Goal: Task Accomplishment & Management: Manage account settings

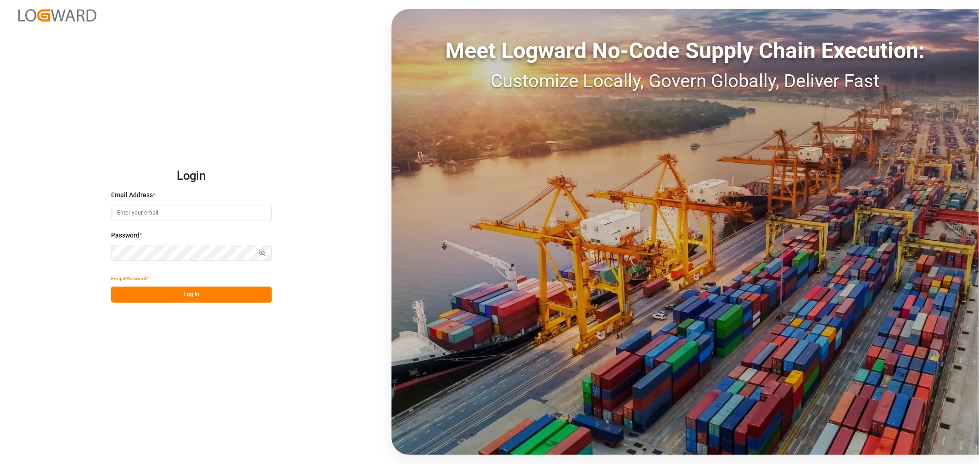
type input "[PERSON_NAME][EMAIL_ADDRESS][PERSON_NAME][DOMAIN_NAME]"
click at [196, 295] on button "Log In" at bounding box center [191, 295] width 161 height 16
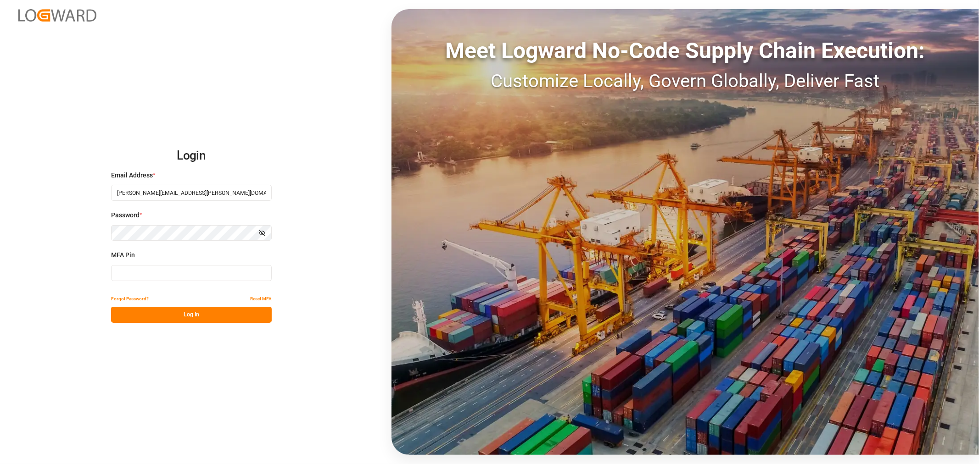
click at [190, 273] on input at bounding box center [191, 273] width 161 height 16
type input "294699"
click at [186, 313] on button "Log In" at bounding box center [191, 315] width 161 height 16
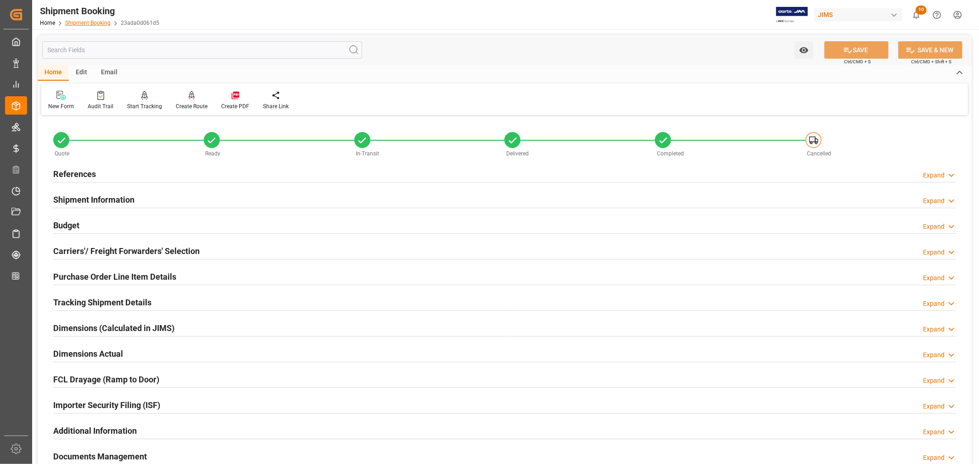
click at [89, 20] on link "Shipment Booking" at bounding box center [87, 23] width 45 height 6
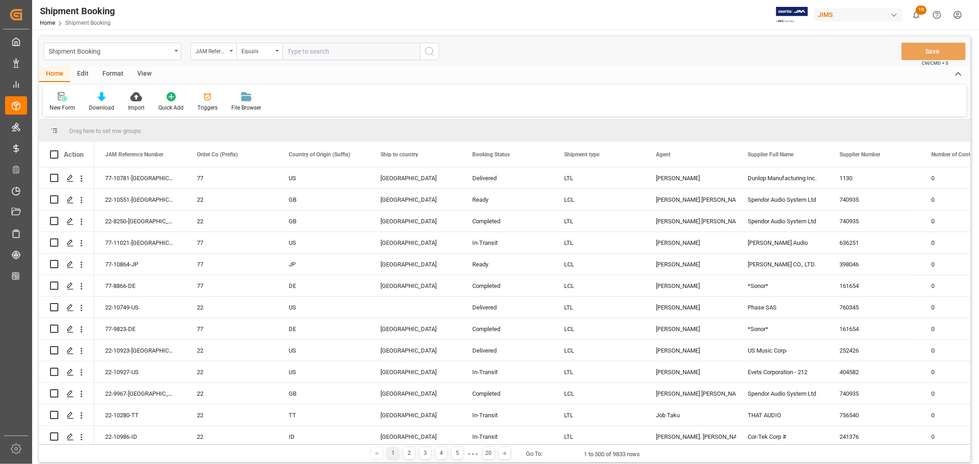
paste input "77-10645-US"
type input "77-10645-US"
click at [428, 52] on icon "search button" at bounding box center [429, 51] width 11 height 11
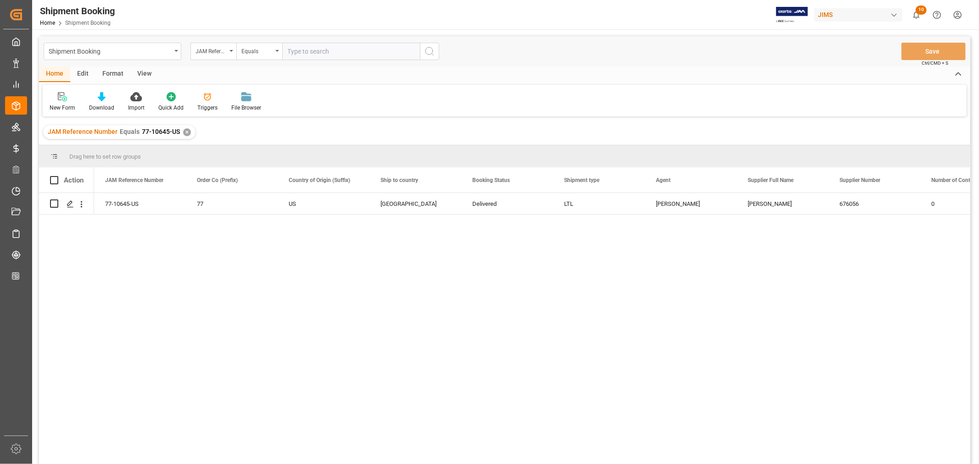
click at [186, 131] on div "✕" at bounding box center [187, 132] width 8 height 8
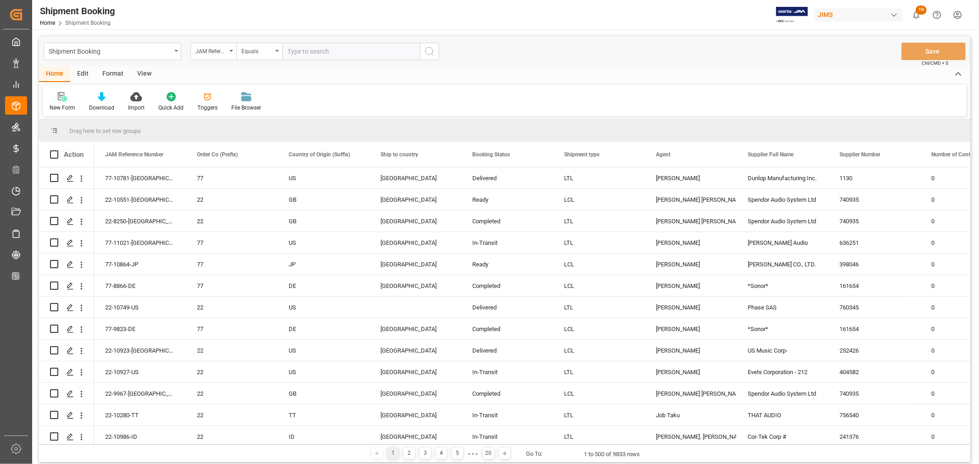
click at [63, 98] on icon at bounding box center [62, 96] width 9 height 9
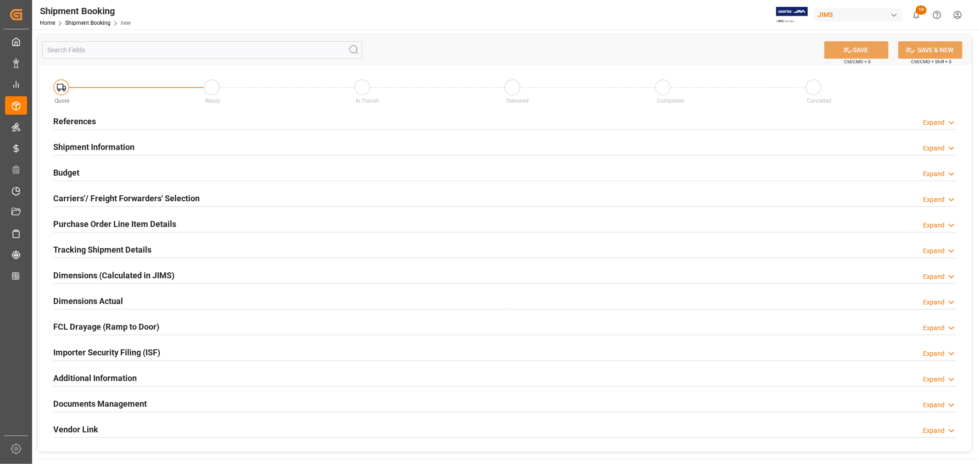
click at [79, 121] on h2 "References" at bounding box center [74, 121] width 43 height 12
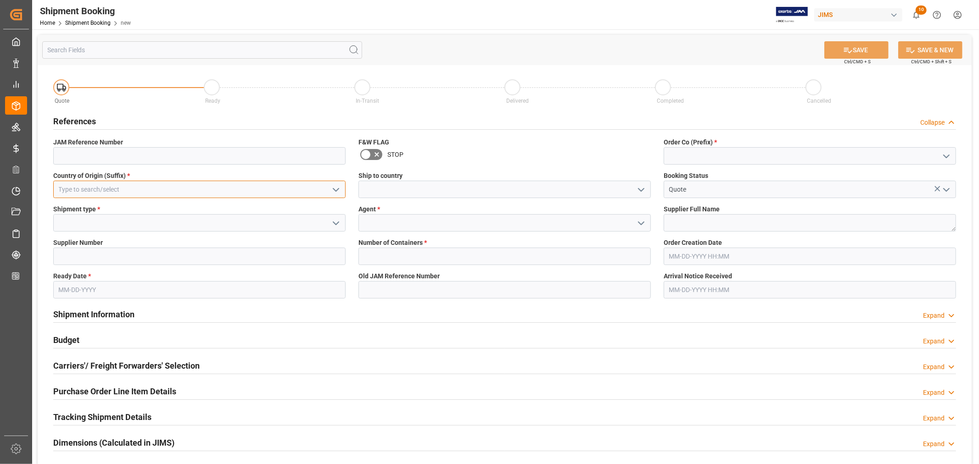
click at [152, 193] on input at bounding box center [199, 189] width 292 height 17
click at [102, 210] on div "SE" at bounding box center [199, 210] width 291 height 21
type input "SE"
click at [641, 189] on icon "open menu" at bounding box center [640, 189] width 11 height 11
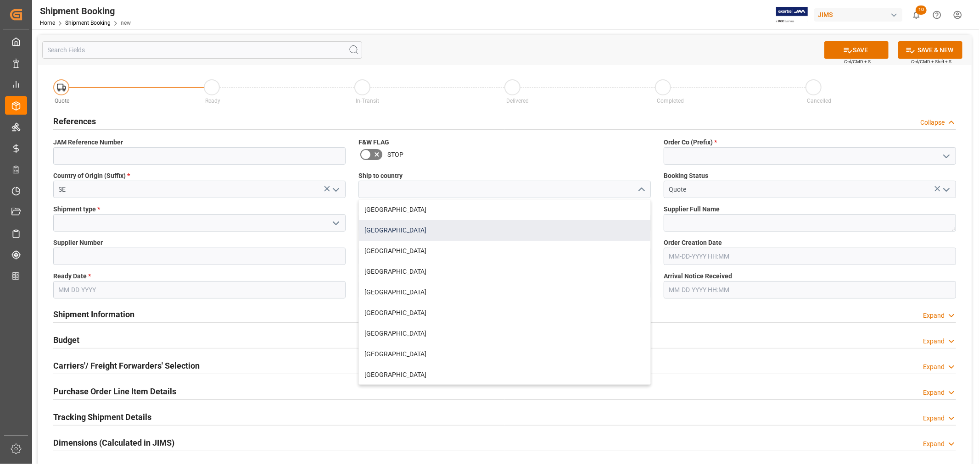
click at [411, 230] on div "[GEOGRAPHIC_DATA]" at bounding box center [504, 230] width 291 height 21
type input "[GEOGRAPHIC_DATA]"
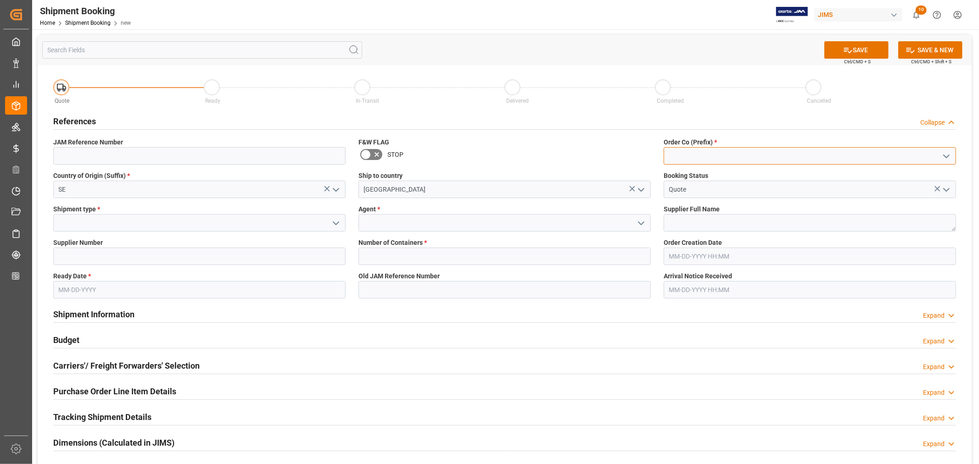
click at [685, 156] on input at bounding box center [809, 155] width 292 height 17
type input "22"
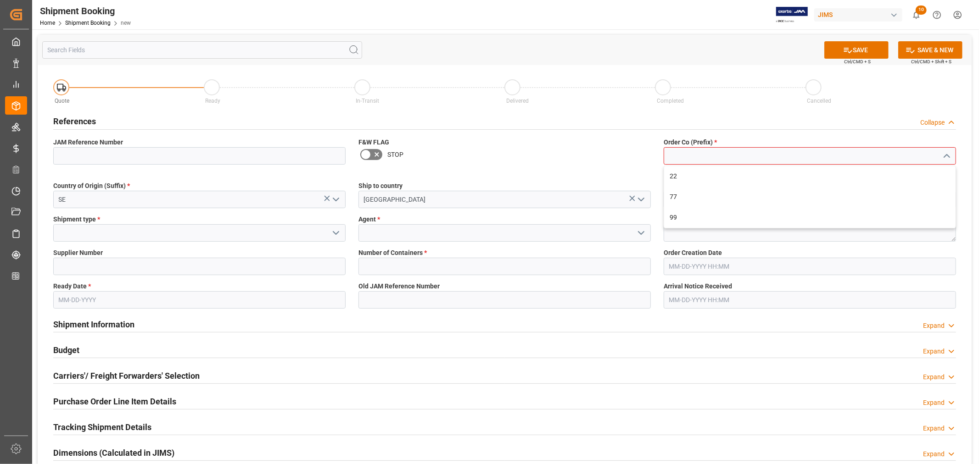
click at [335, 221] on div "Shipment type *" at bounding box center [199, 227] width 305 height 33
click at [337, 234] on icon "open menu" at bounding box center [335, 233] width 11 height 11
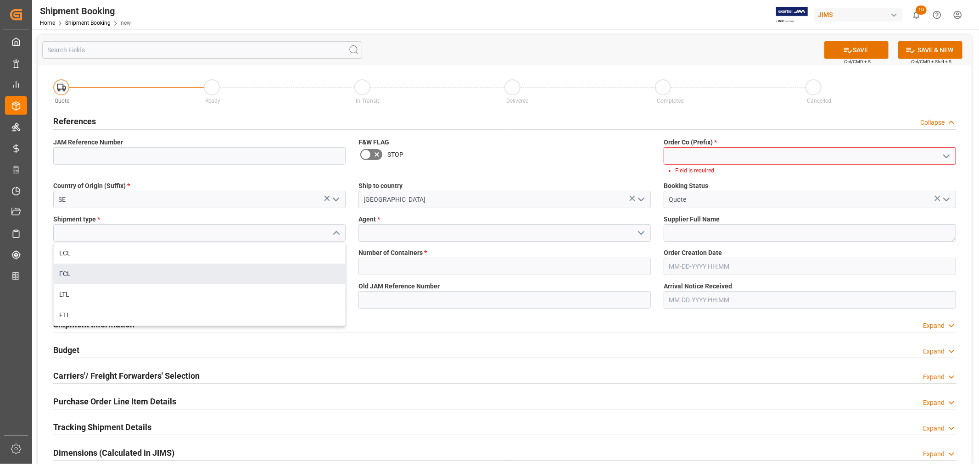
click at [127, 271] on div "FCL" at bounding box center [199, 274] width 291 height 21
type input "FCL"
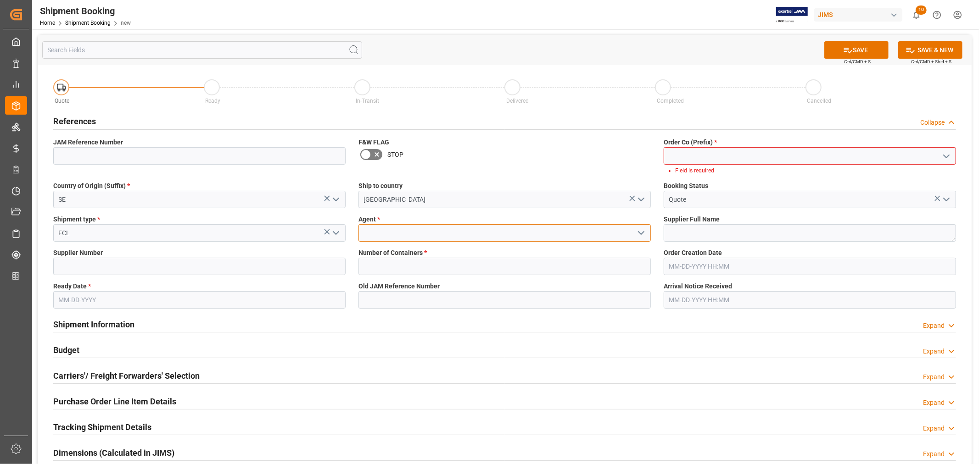
click at [432, 235] on input at bounding box center [504, 232] width 292 height 17
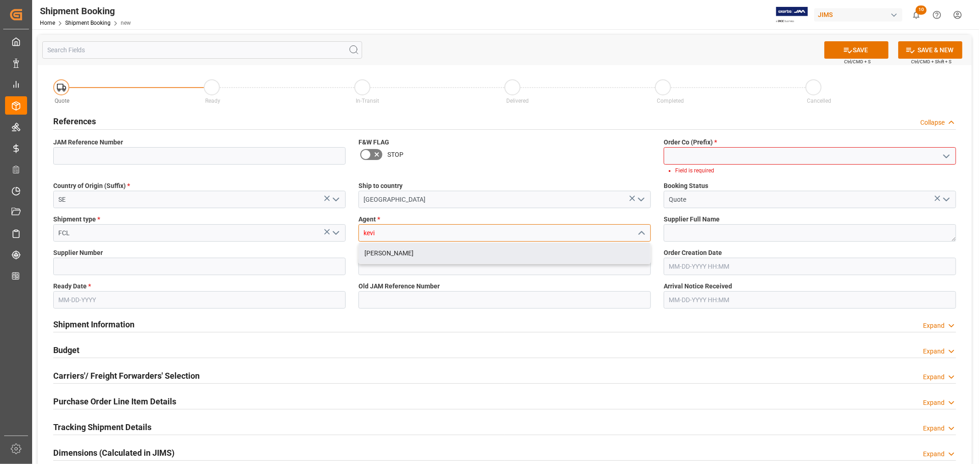
click at [393, 252] on div "[PERSON_NAME]" at bounding box center [504, 253] width 291 height 21
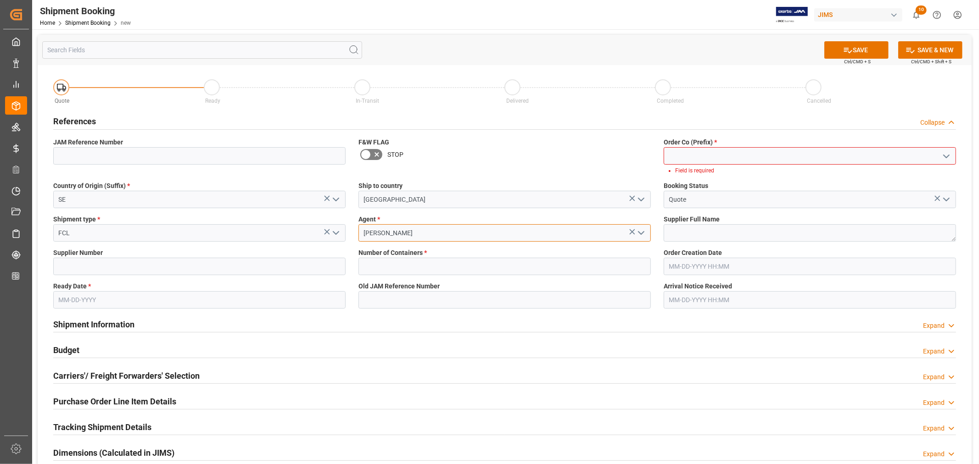
type input "[PERSON_NAME]"
click at [669, 236] on textarea at bounding box center [809, 232] width 292 height 17
paste textarea "Clavia DMI AB (W/T*)-"
type textarea "Clavia DMI AB (W/T*)-"
click at [132, 271] on input at bounding box center [199, 266] width 292 height 17
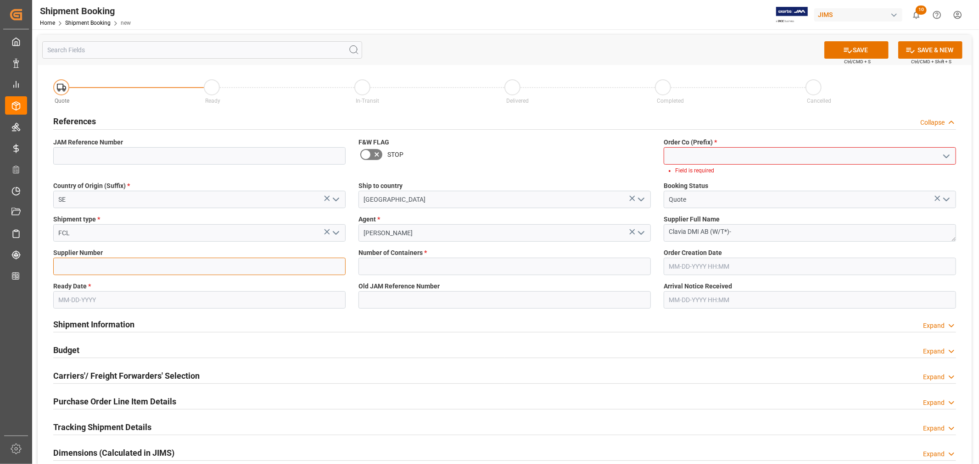
click at [165, 262] on input at bounding box center [199, 266] width 292 height 17
type input "212850"
click at [377, 267] on input "text" at bounding box center [504, 266] width 292 height 17
type input "3"
click at [107, 296] on input "text" at bounding box center [199, 299] width 292 height 17
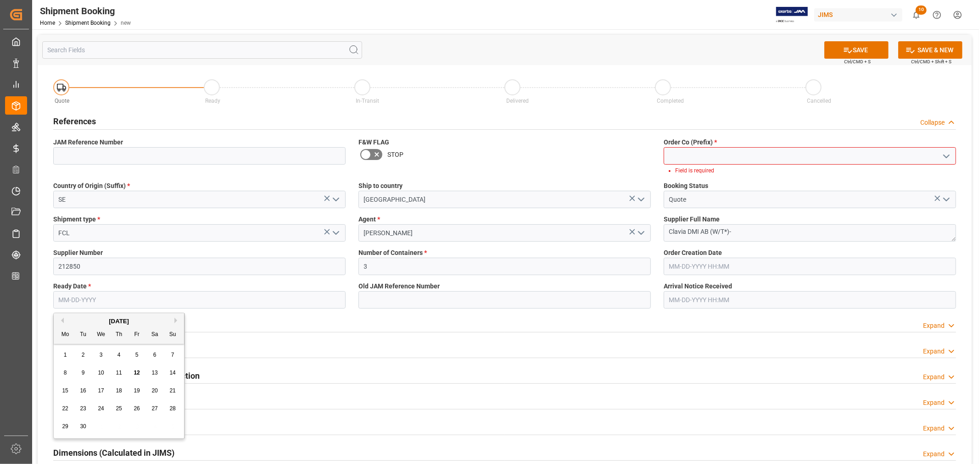
click at [83, 318] on div "[DATE]" at bounding box center [119, 321] width 130 height 9
click at [175, 320] on button "Next Month" at bounding box center [177, 321] width 6 height 6
click at [120, 375] on span "11" at bounding box center [119, 373] width 6 height 6
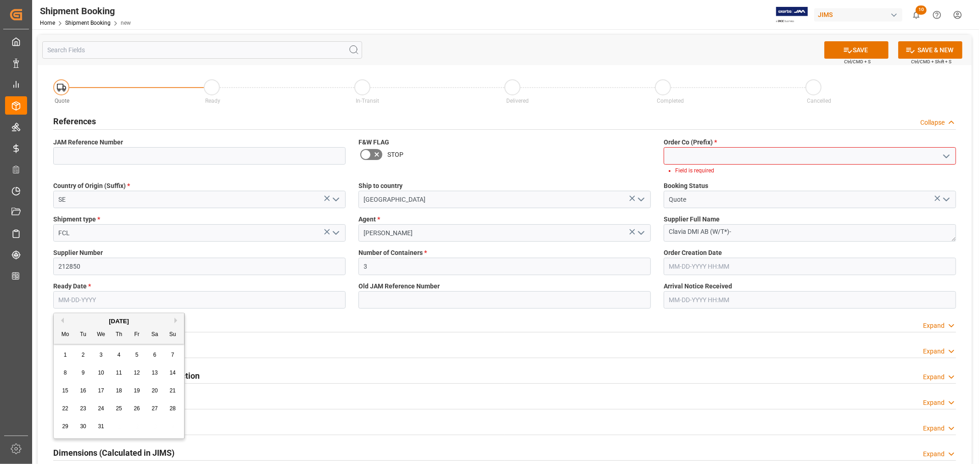
type input "[DATE]"
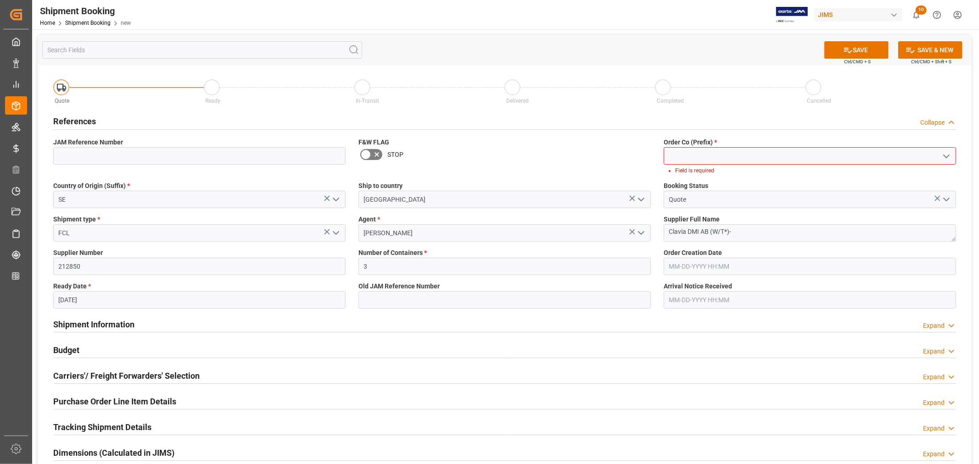
click at [687, 156] on input at bounding box center [809, 155] width 292 height 17
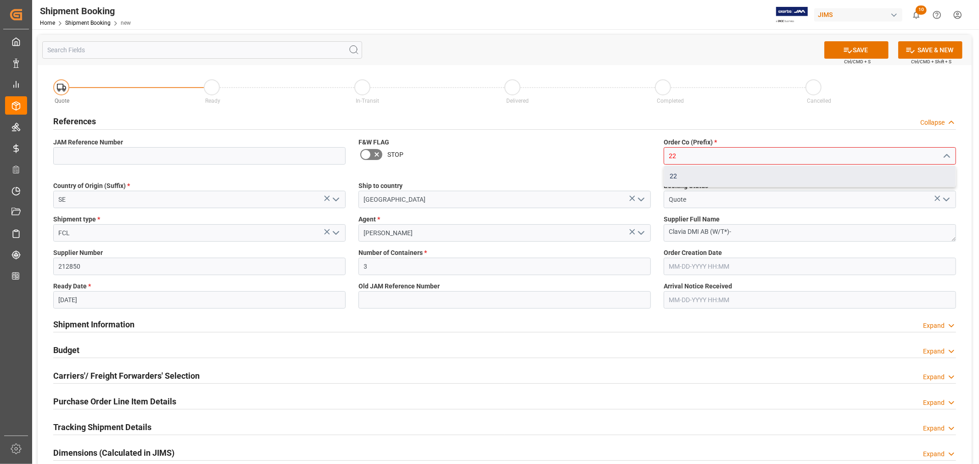
click at [679, 175] on div "22" at bounding box center [809, 176] width 291 height 21
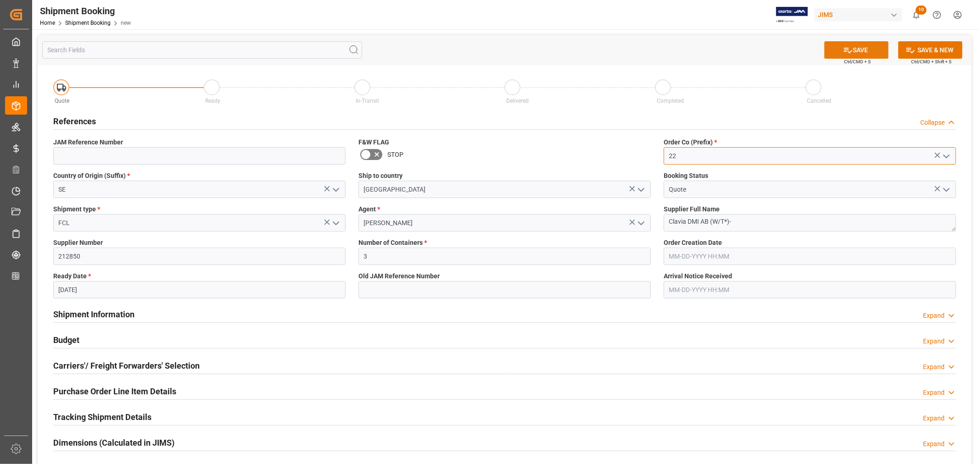
type input "22"
click at [858, 50] on button "SAVE" at bounding box center [856, 49] width 64 height 17
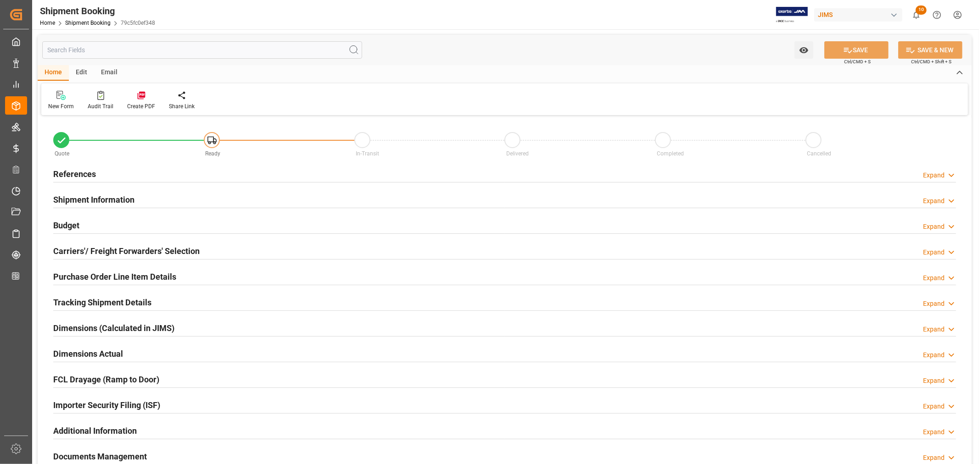
type input "3"
type input "[DATE]"
click at [86, 169] on h2 "References" at bounding box center [74, 174] width 43 height 12
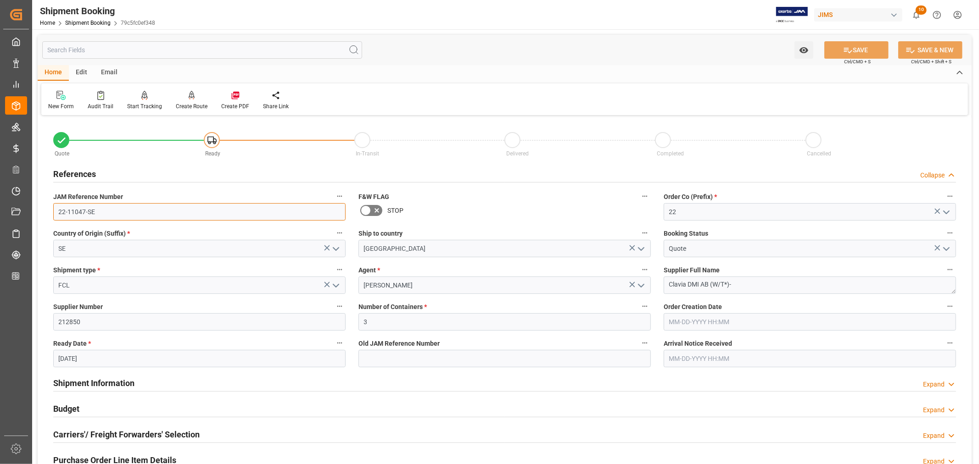
drag, startPoint x: 97, startPoint y: 209, endPoint x: 57, endPoint y: 209, distance: 39.9
click at [57, 209] on input "22-11047-SE" at bounding box center [199, 211] width 292 height 17
click at [88, 172] on h2 "References" at bounding box center [74, 174] width 43 height 12
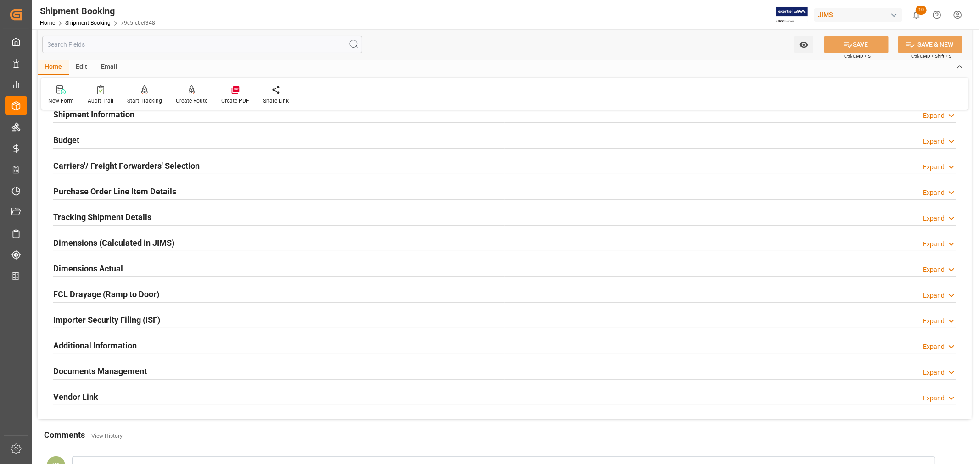
scroll to position [102, 0]
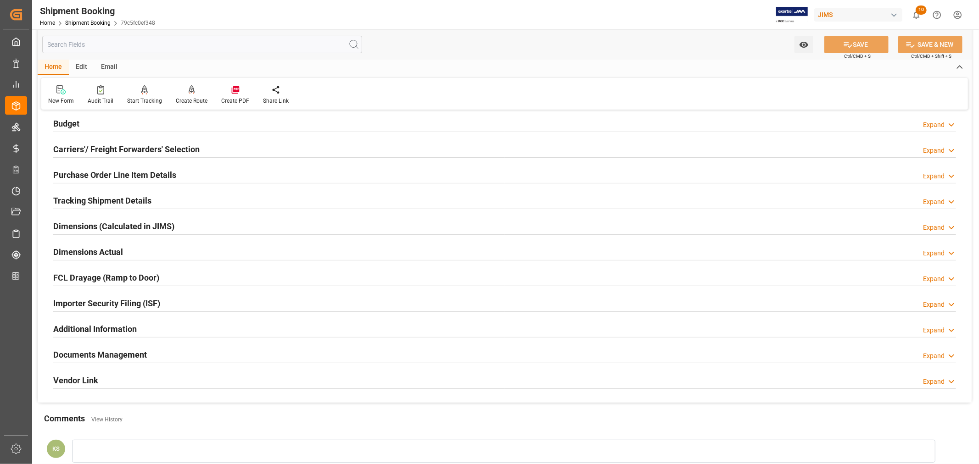
click at [111, 199] on h2 "Tracking Shipment Details" at bounding box center [102, 201] width 98 height 12
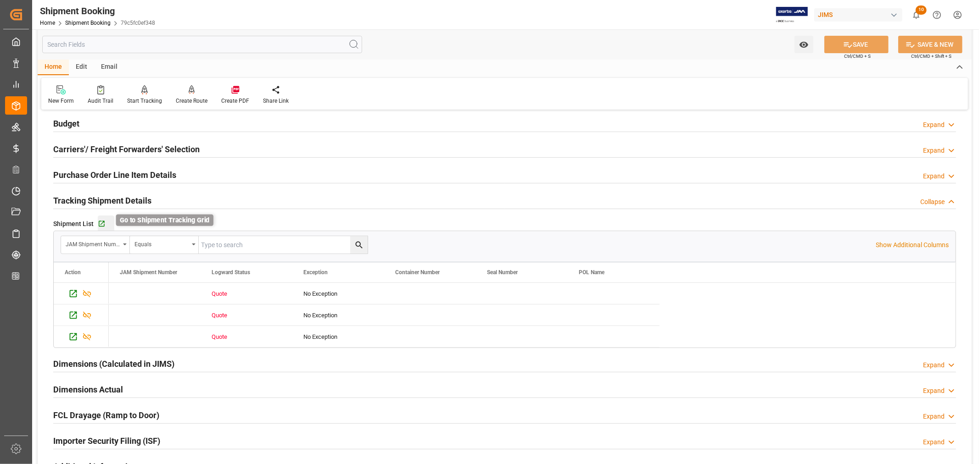
click at [102, 222] on icon "button" at bounding box center [102, 224] width 6 height 6
click at [143, 198] on h2 "Tracking Shipment Details" at bounding box center [102, 201] width 98 height 12
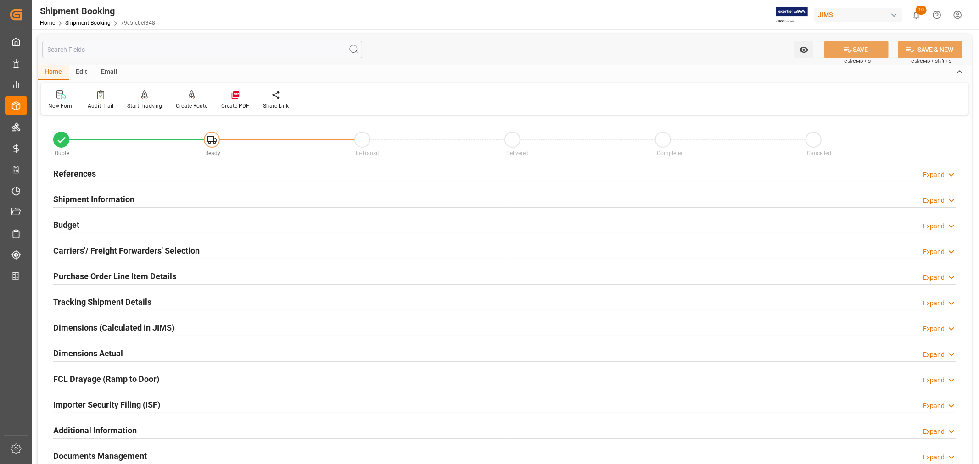
scroll to position [0, 0]
click at [163, 248] on h2 "Carriers'/ Freight Forwarders' Selection" at bounding box center [126, 251] width 146 height 12
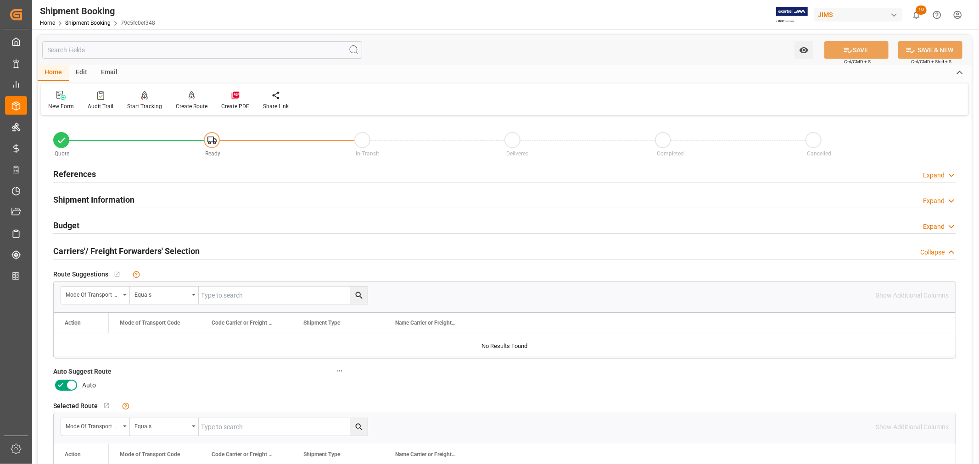
click at [70, 385] on icon at bounding box center [71, 385] width 11 height 11
click at [0, 0] on input "checkbox" at bounding box center [0, 0] width 0 height 0
click at [849, 49] on icon at bounding box center [848, 50] width 10 height 10
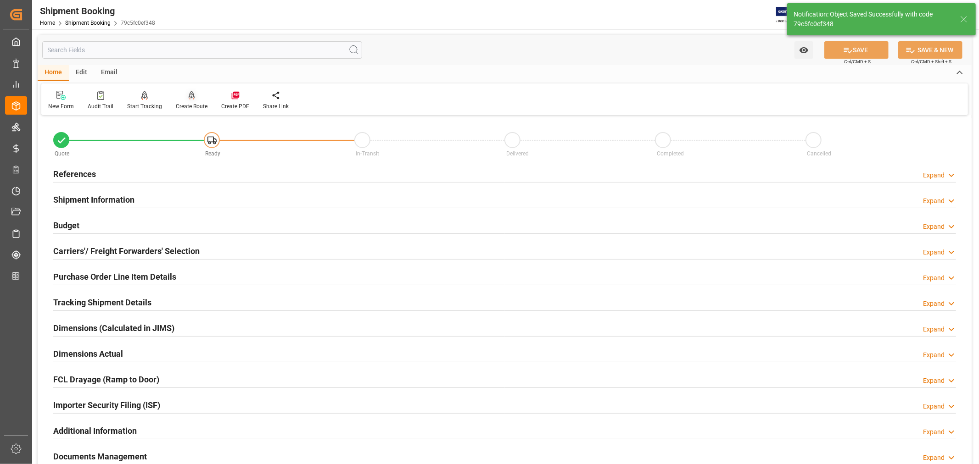
click at [190, 103] on div "Create Route" at bounding box center [192, 106] width 32 height 8
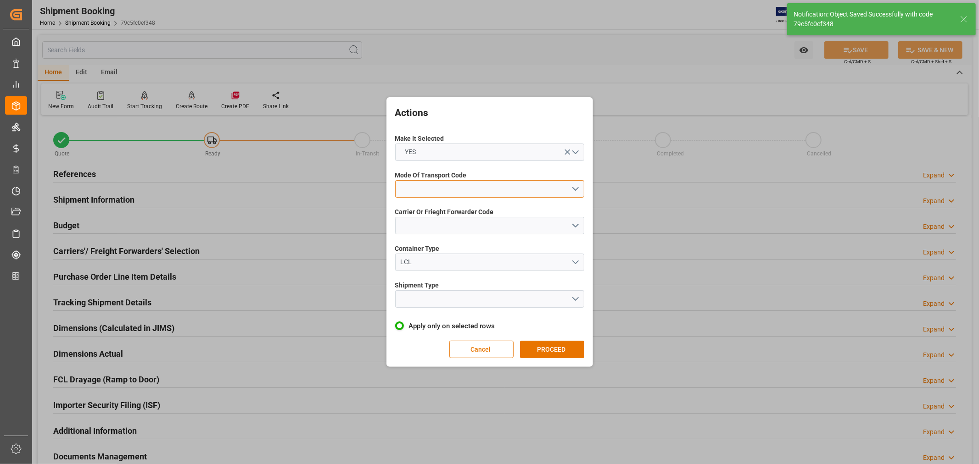
click at [424, 185] on button "open menu" at bounding box center [489, 188] width 189 height 17
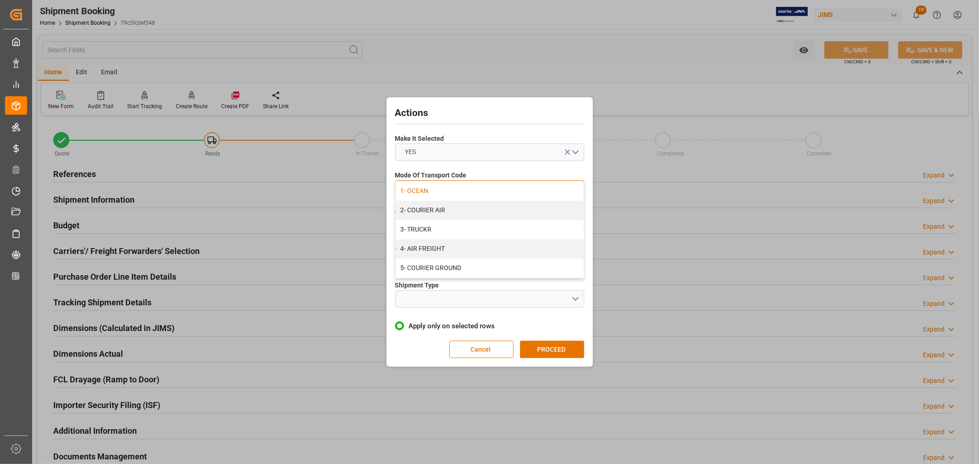
click at [419, 191] on div "1- OCEAN" at bounding box center [489, 191] width 188 height 19
click at [419, 222] on button "open menu" at bounding box center [489, 225] width 189 height 17
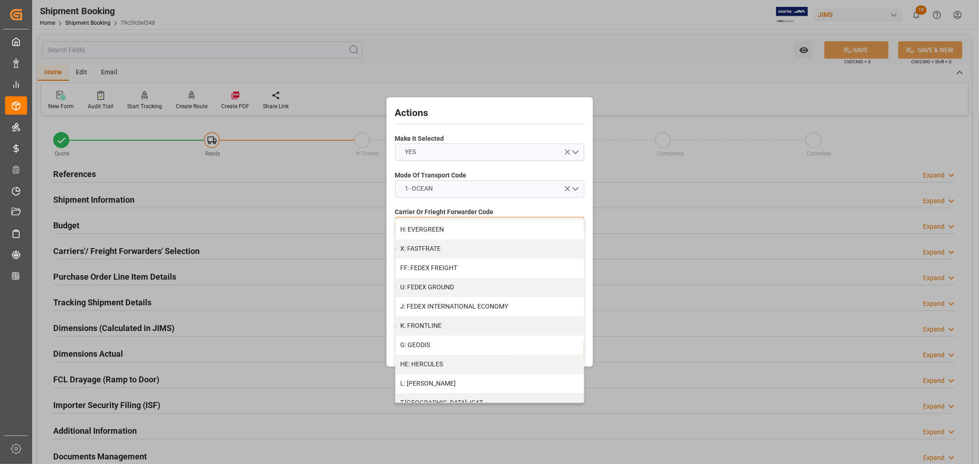
scroll to position [255, 0]
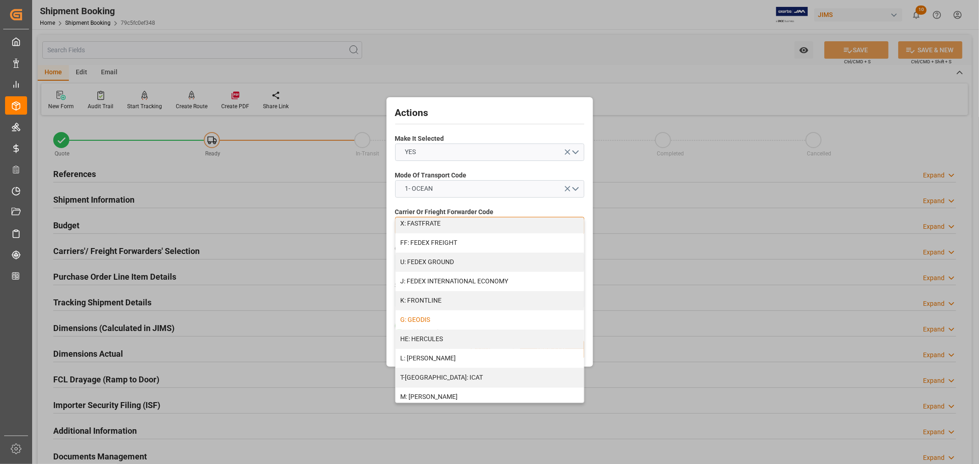
click at [417, 317] on div "G: GEODIS" at bounding box center [489, 320] width 188 height 19
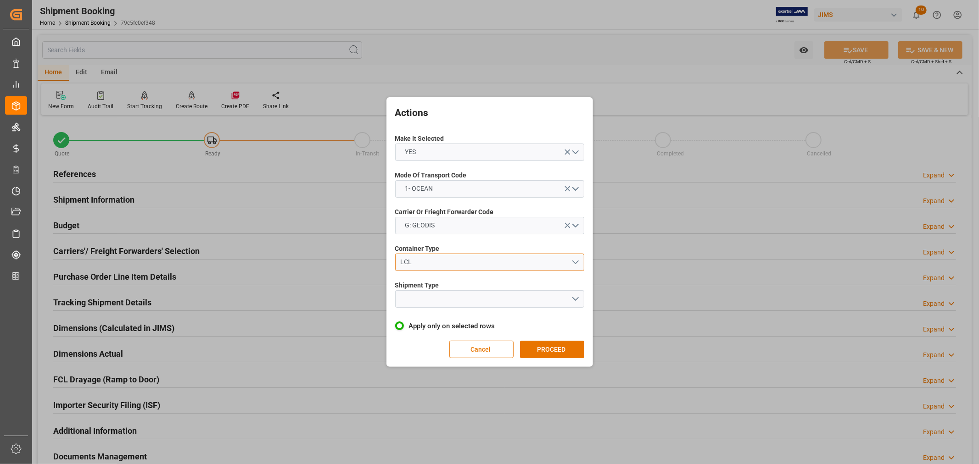
click at [428, 261] on div "LCL" at bounding box center [485, 262] width 171 height 10
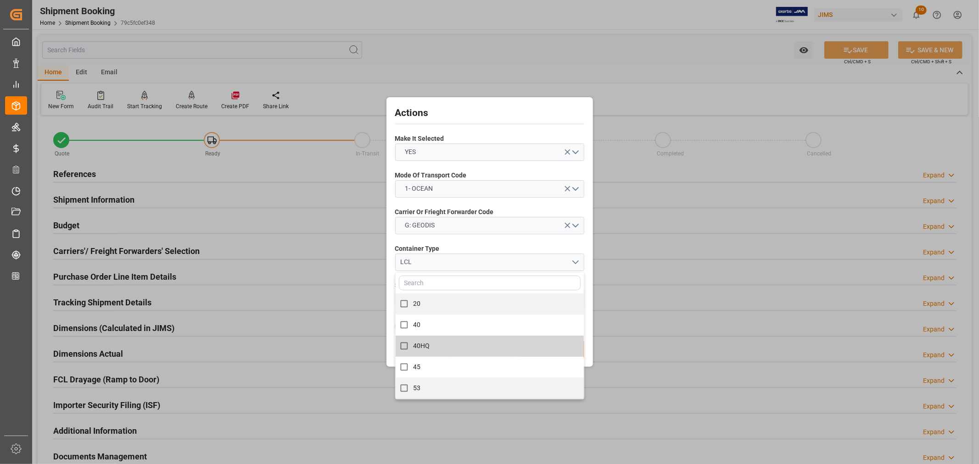
click at [424, 346] on span "40HQ" at bounding box center [421, 345] width 17 height 7
checkbox input "true"
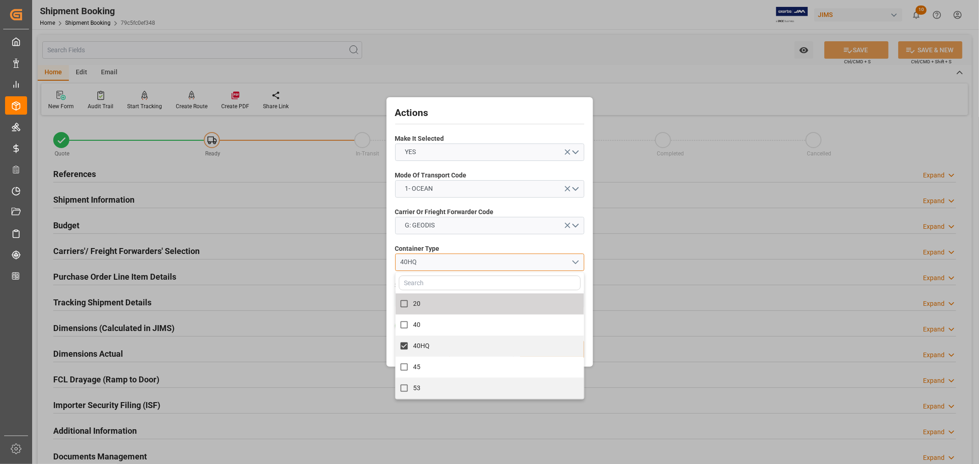
click at [459, 255] on button "40HQ" at bounding box center [489, 262] width 189 height 17
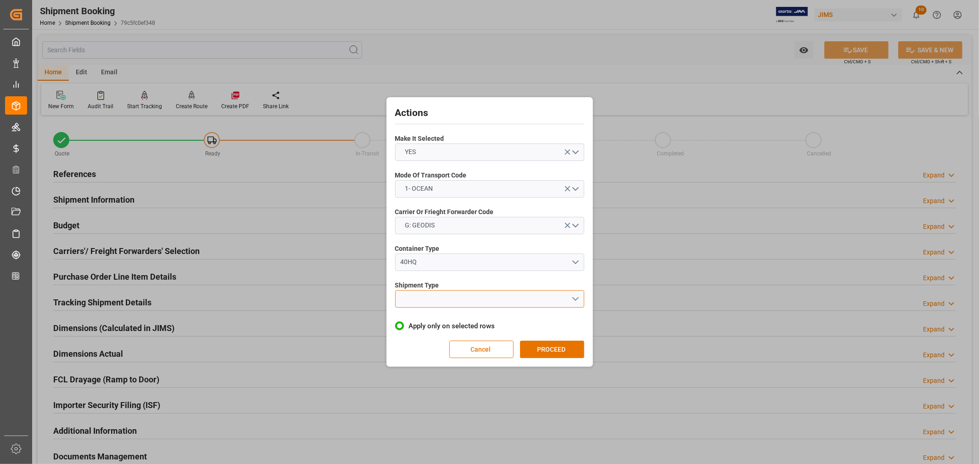
click at [419, 299] on button "open menu" at bounding box center [489, 298] width 189 height 17
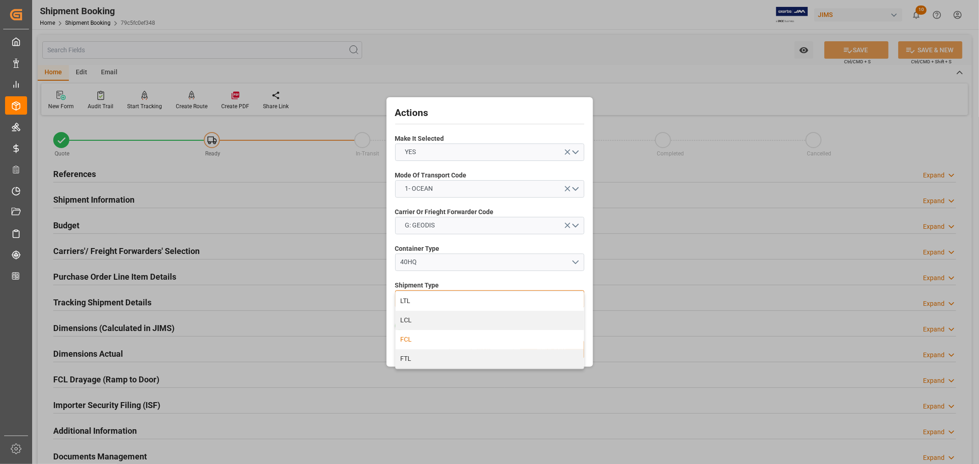
click at [406, 336] on div "FCL" at bounding box center [489, 339] width 188 height 19
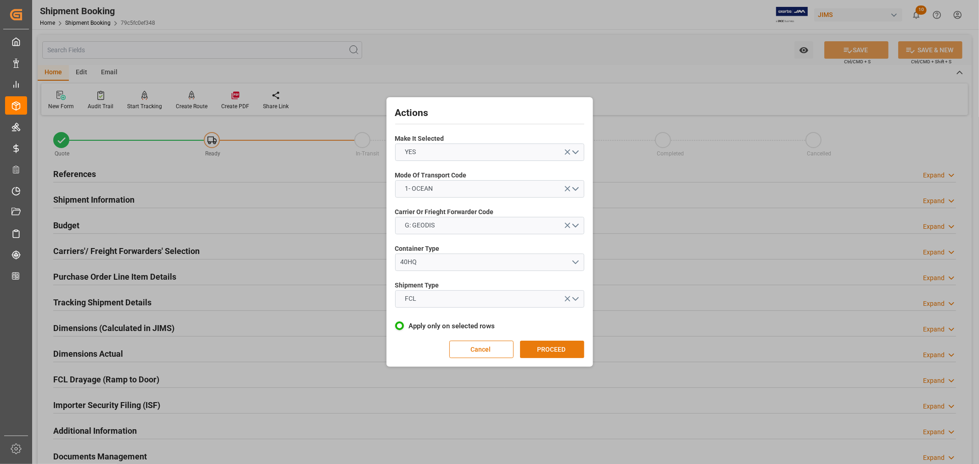
click at [541, 349] on button "PROCEED" at bounding box center [552, 349] width 64 height 17
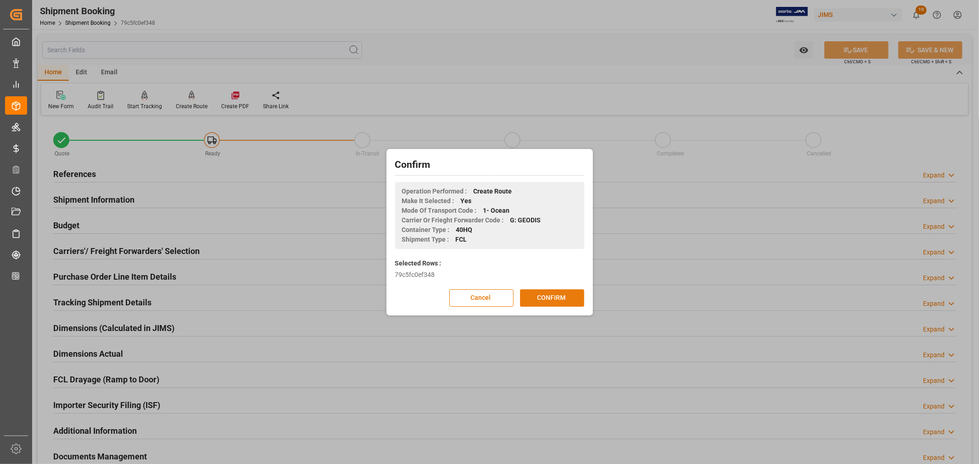
click at [551, 297] on button "CONFIRM" at bounding box center [552, 297] width 64 height 17
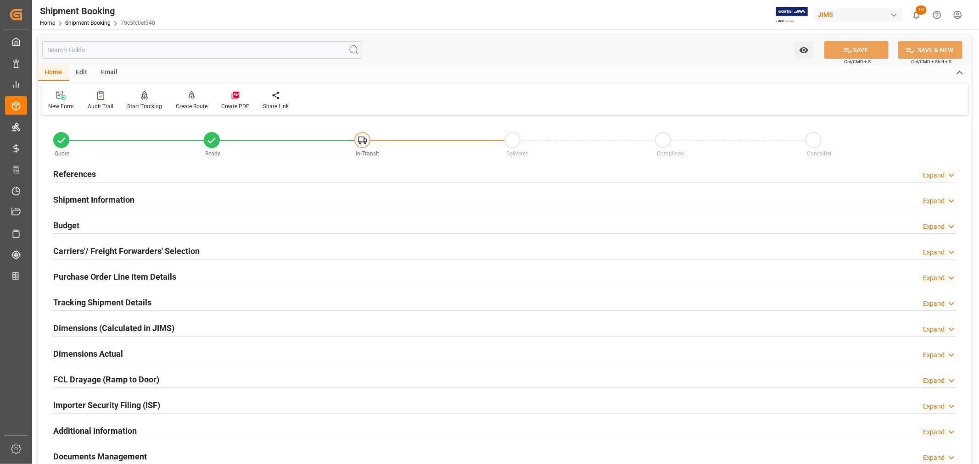
click at [100, 301] on h2 "Tracking Shipment Details" at bounding box center [102, 302] width 98 height 12
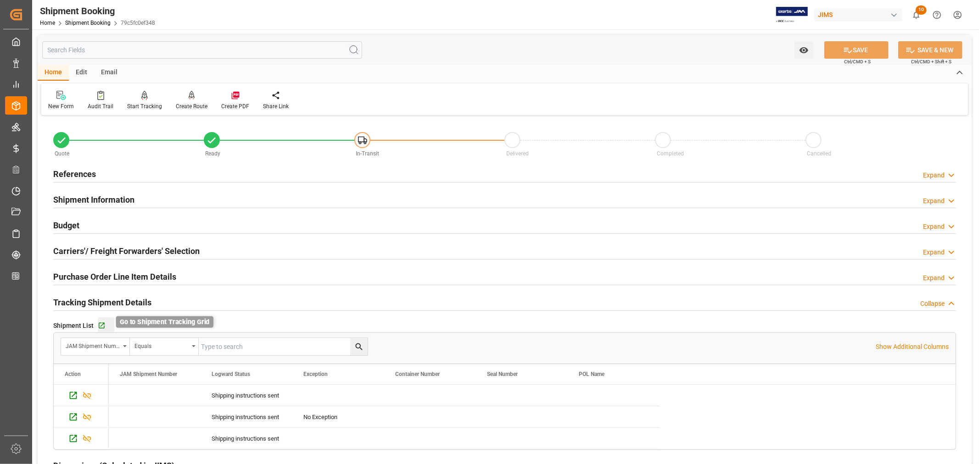
click at [100, 324] on icon "button" at bounding box center [102, 326] width 8 height 8
click at [89, 173] on h2 "References" at bounding box center [74, 174] width 43 height 12
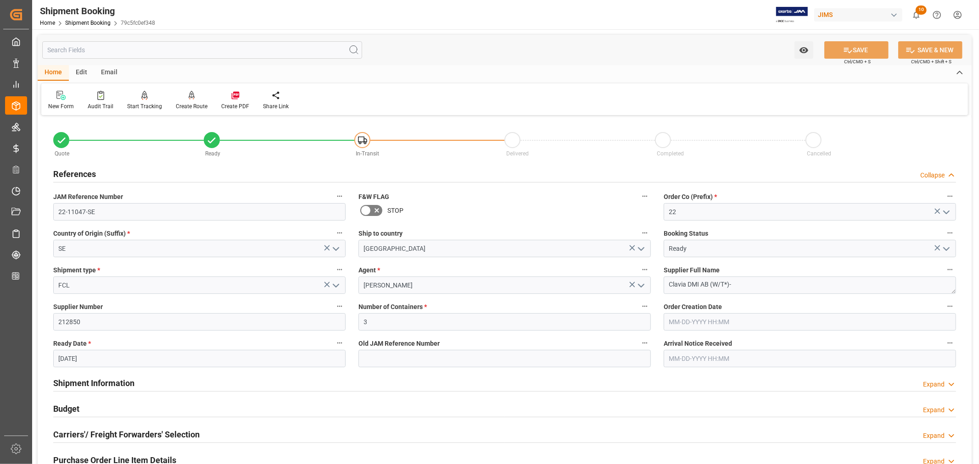
click at [89, 173] on h2 "References" at bounding box center [74, 174] width 43 height 12
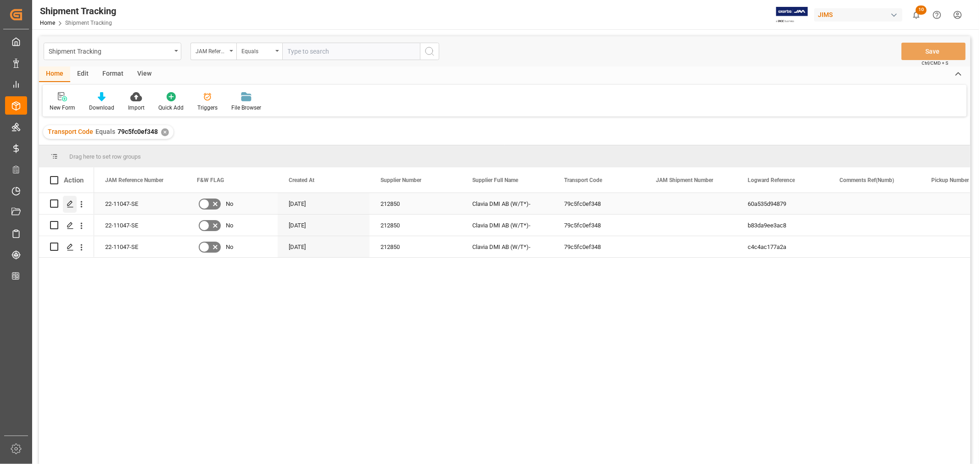
click at [72, 202] on icon "Press SPACE to select this row." at bounding box center [70, 203] width 7 height 7
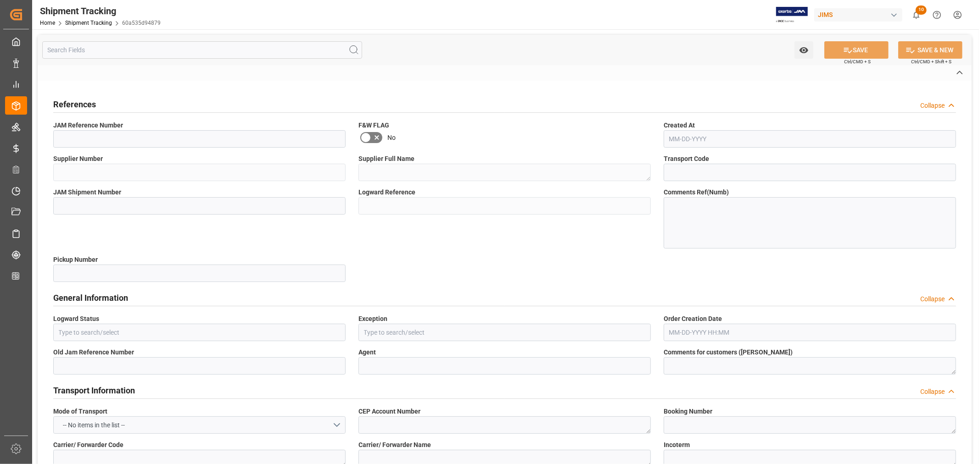
type input "Shipping instructions sent"
type input "[PERSON_NAME]"
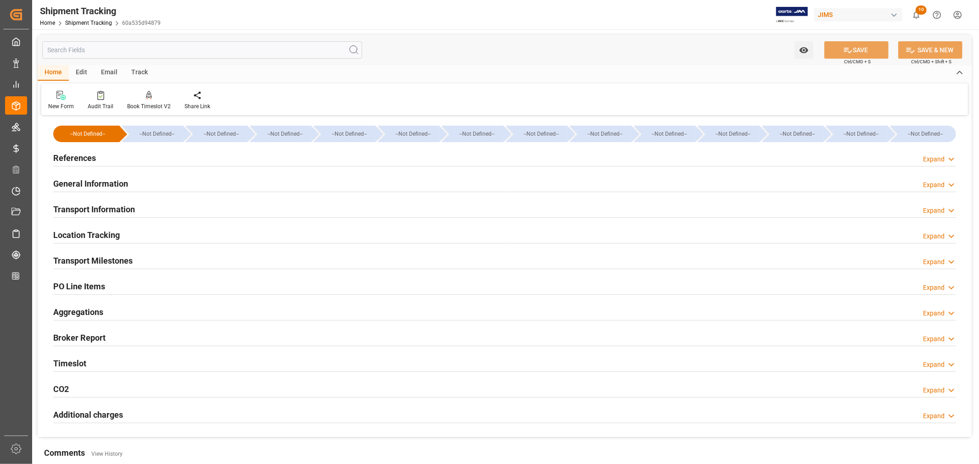
click at [111, 183] on h2 "General Information" at bounding box center [90, 184] width 75 height 12
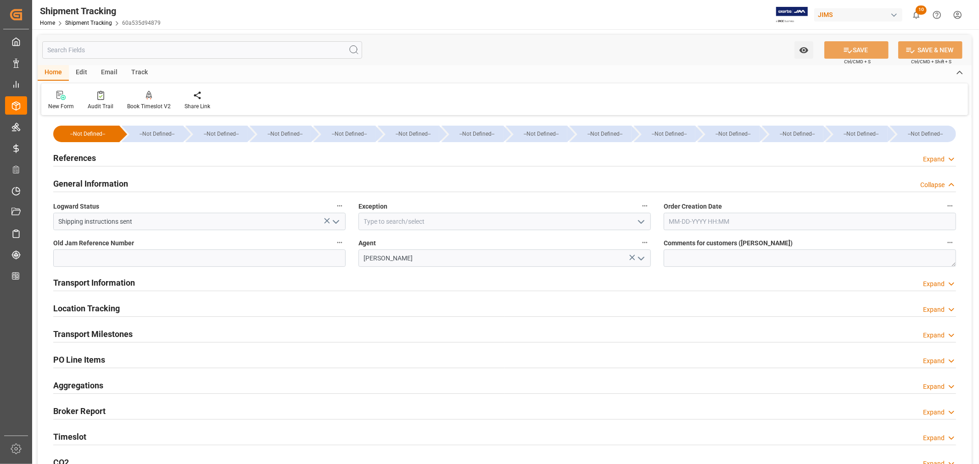
click at [640, 223] on polyline "open menu" at bounding box center [641, 222] width 6 height 3
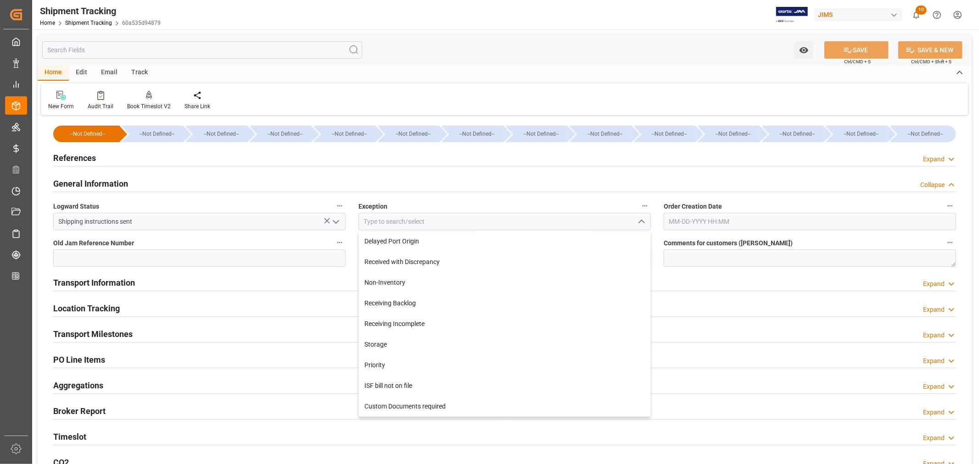
scroll to position [204, 0]
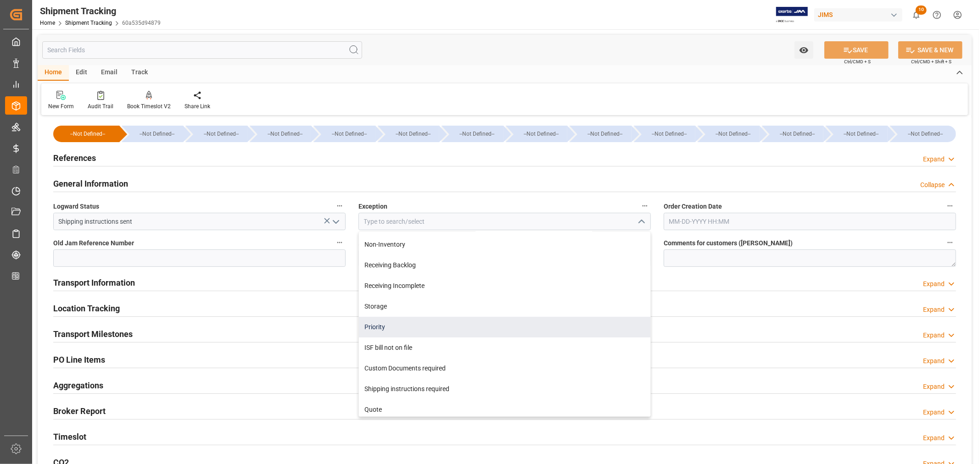
click at [457, 321] on div "Priority" at bounding box center [504, 327] width 291 height 21
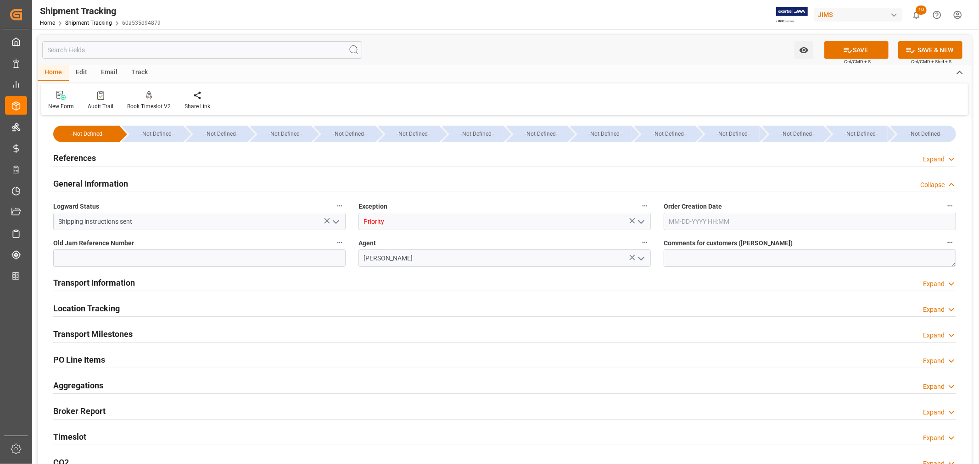
type input "Priority"
click at [855, 50] on button "SAVE" at bounding box center [856, 49] width 64 height 17
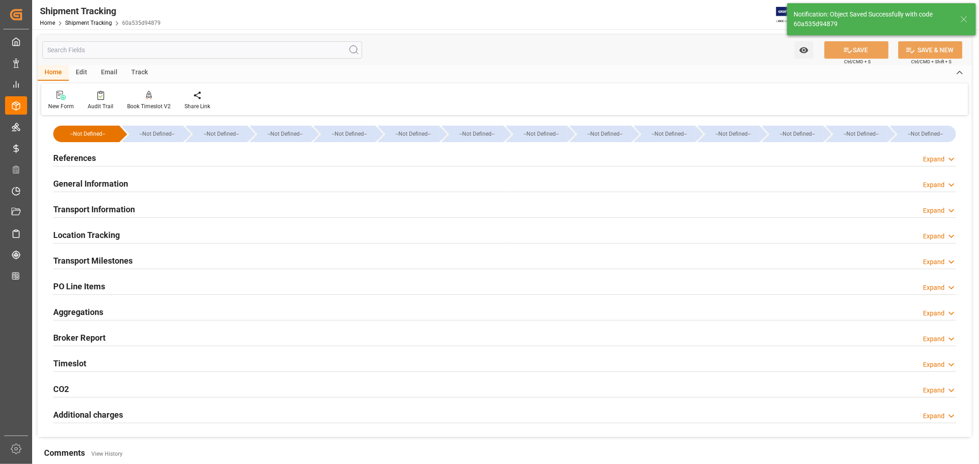
click at [117, 260] on h2 "Transport Milestones" at bounding box center [92, 261] width 79 height 12
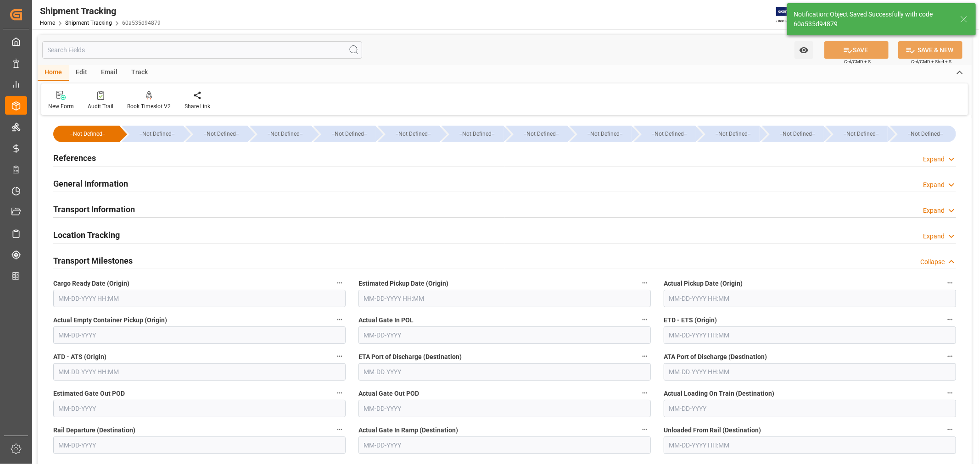
click at [113, 297] on input "text" at bounding box center [199, 298] width 292 height 17
click at [77, 320] on div "[DATE]" at bounding box center [119, 320] width 130 height 9
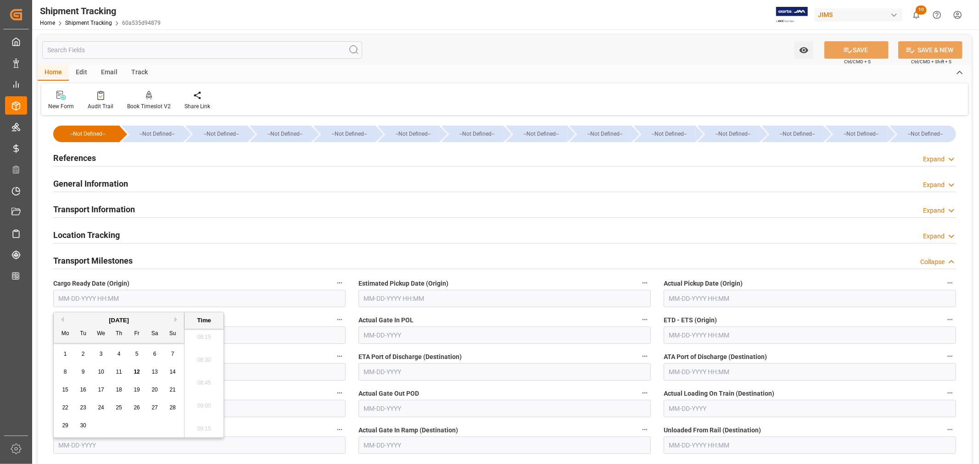
click at [176, 320] on button "Next Month" at bounding box center [177, 320] width 6 height 6
click at [119, 373] on span "11" at bounding box center [119, 372] width 6 height 6
type input "12-11-2025 00:00"
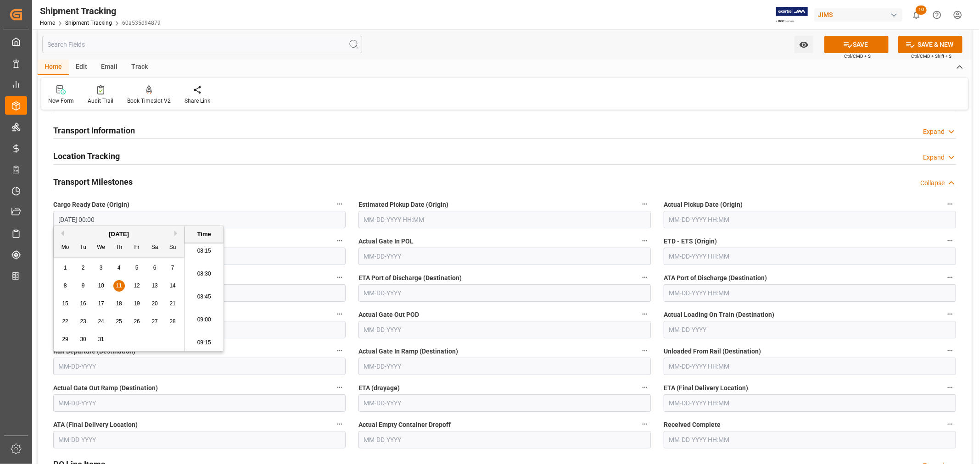
scroll to position [102, 0]
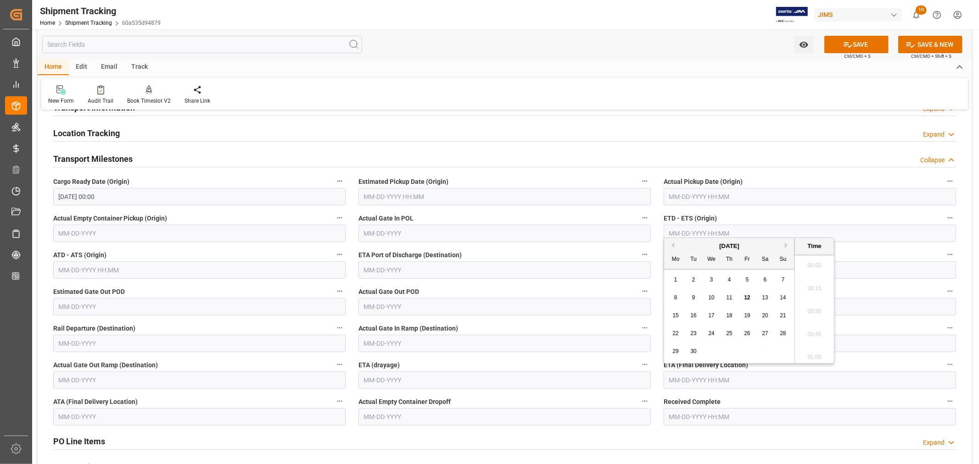
click at [680, 378] on input "text" at bounding box center [809, 380] width 292 height 17
click at [787, 245] on button "Next Month" at bounding box center [787, 246] width 6 height 6
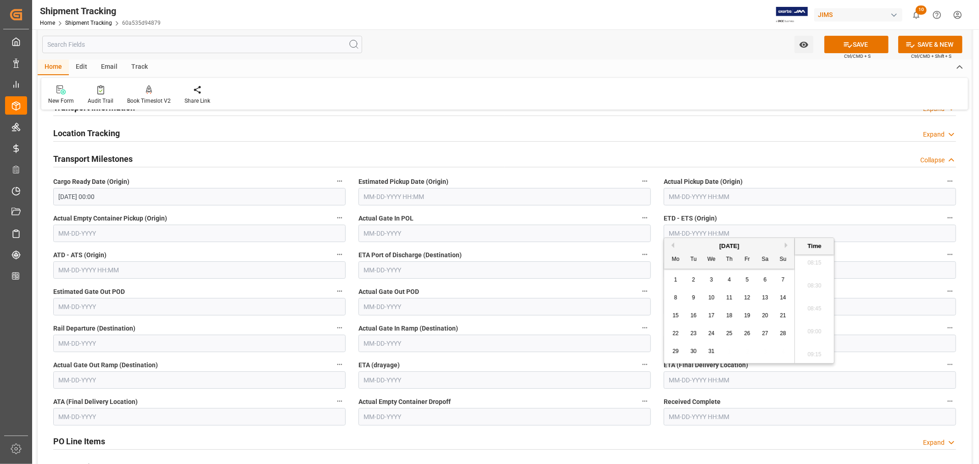
click at [787, 245] on button "Next Month" at bounding box center [787, 246] width 6 height 6
click at [710, 351] on span "28" at bounding box center [711, 351] width 6 height 6
type input "01-28-2026 00:00"
click at [857, 44] on button "SAVE" at bounding box center [856, 44] width 64 height 17
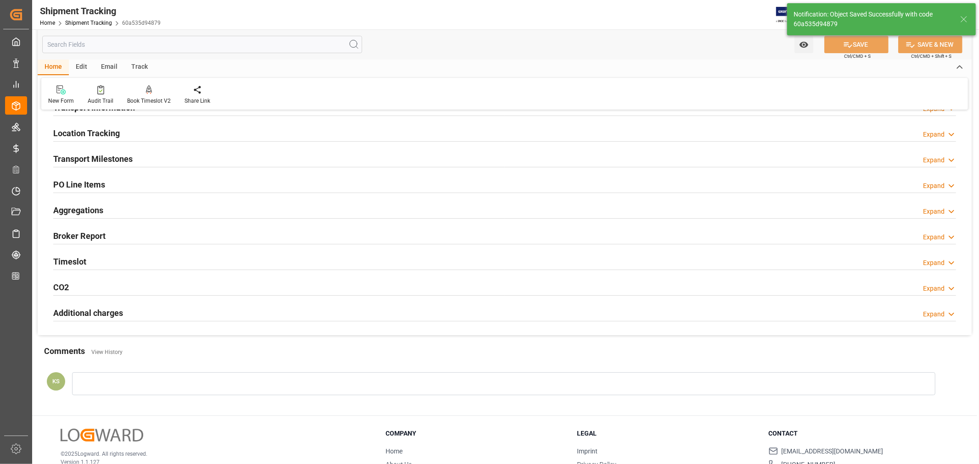
click at [117, 159] on h2 "Transport Milestones" at bounding box center [92, 159] width 79 height 12
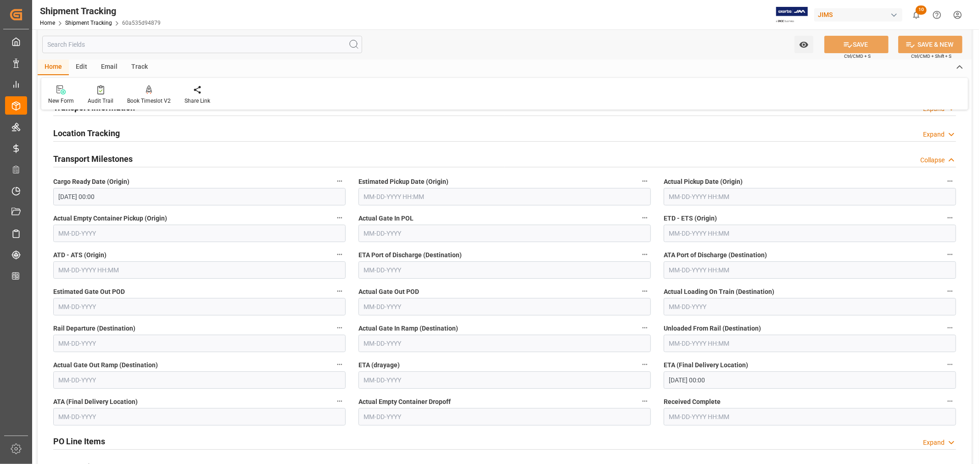
click at [686, 232] on input "text" at bounding box center [809, 233] width 292 height 17
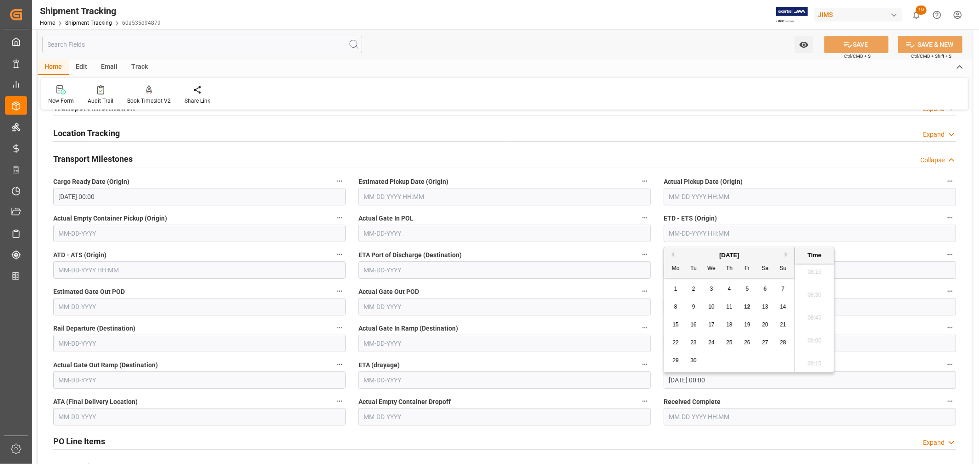
click at [695, 257] on div "[DATE]" at bounding box center [729, 255] width 130 height 9
click at [785, 253] on button "Next Month" at bounding box center [787, 255] width 6 height 6
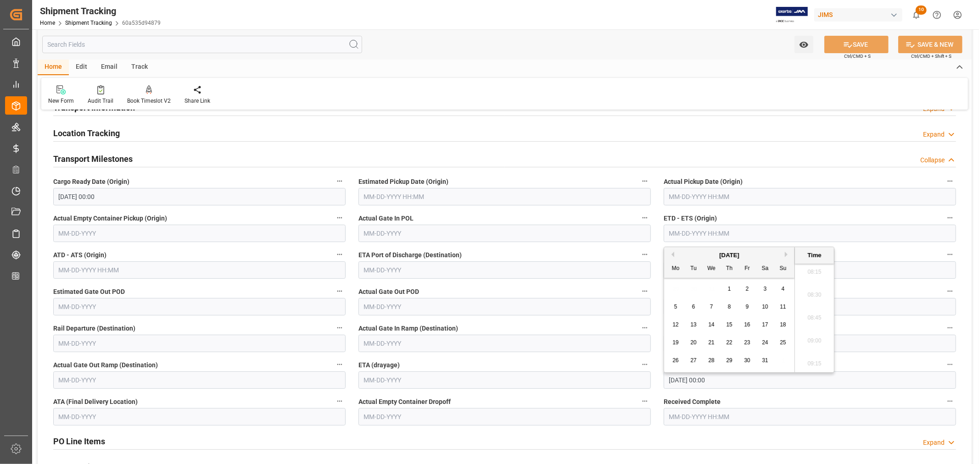
click at [672, 254] on button "Previous Month" at bounding box center [671, 255] width 6 height 6
click at [694, 326] on span "16" at bounding box center [693, 325] width 6 height 6
type input "12-16-2025 00:00"
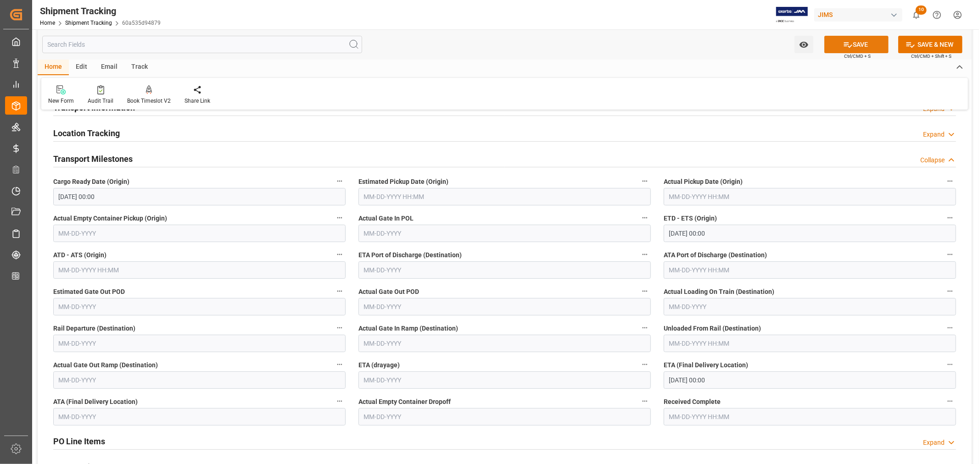
click at [856, 47] on button "SAVE" at bounding box center [856, 44] width 64 height 17
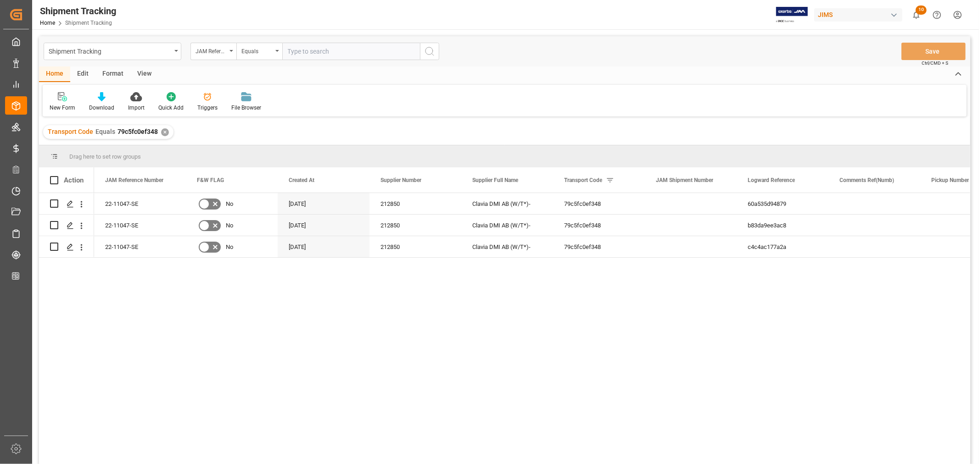
click at [145, 72] on div "View" at bounding box center [144, 75] width 28 height 16
click at [102, 104] on div "Standard Templates" at bounding box center [104, 108] width 46 height 8
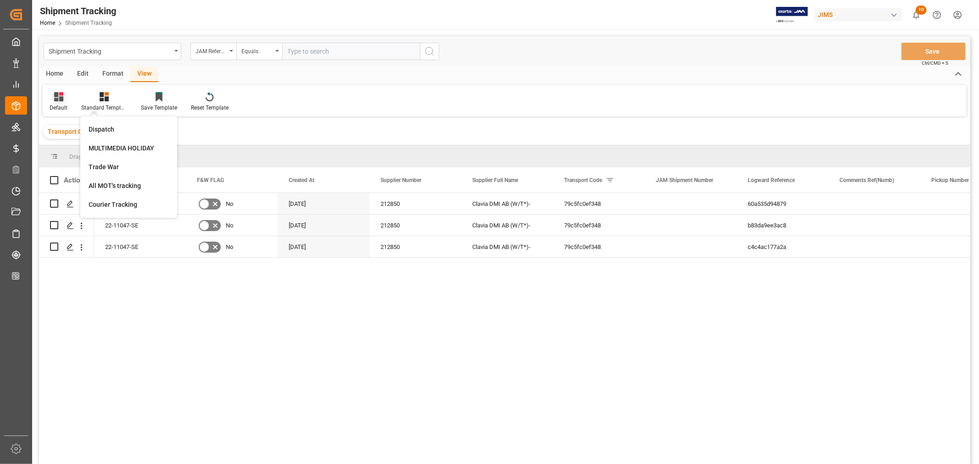
click at [66, 101] on div at bounding box center [59, 97] width 18 height 10
click at [76, 145] on div "Batman Tracking" at bounding box center [94, 149] width 80 height 10
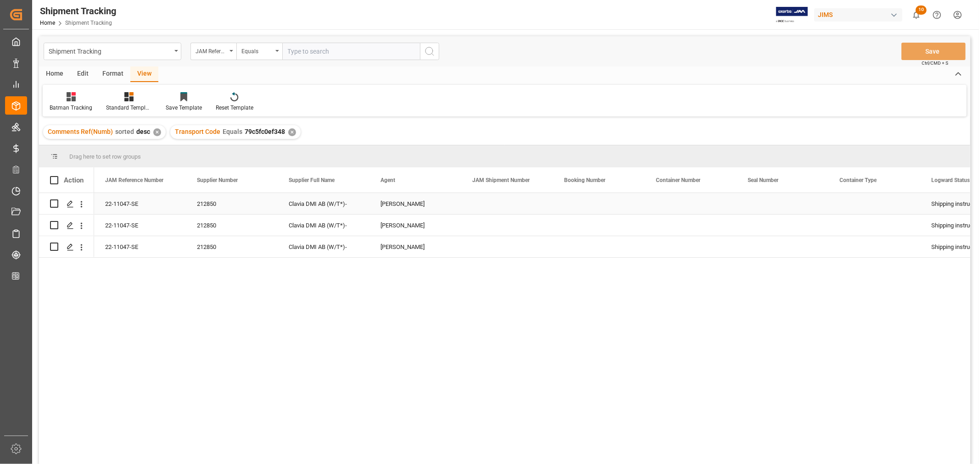
click at [460, 200] on div "[PERSON_NAME]" at bounding box center [415, 203] width 92 height 21
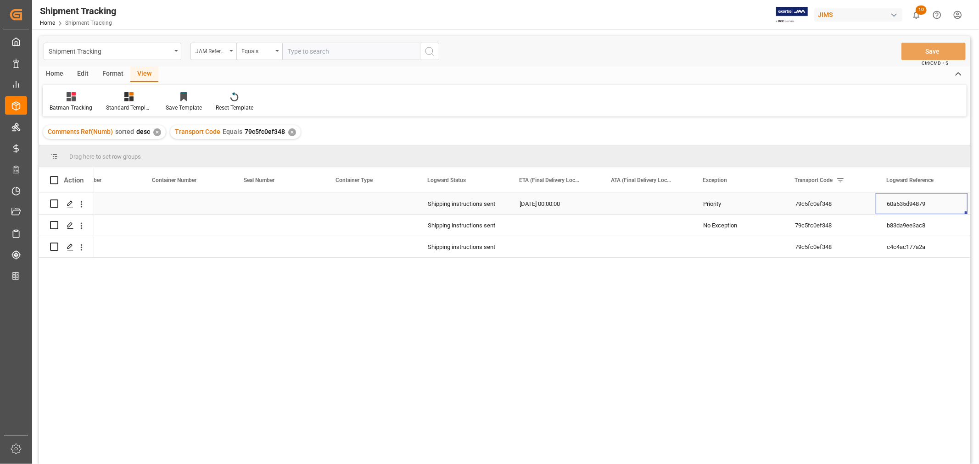
click at [551, 195] on div "01-28-2026 00:00:00" at bounding box center [554, 203] width 92 height 21
drag, startPoint x: 598, startPoint y: 213, endPoint x: 598, endPoint y: 252, distance: 39.5
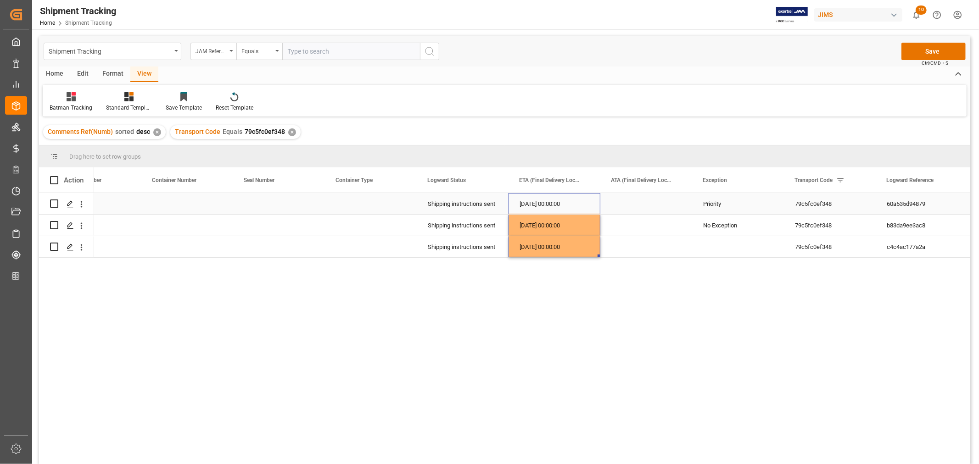
click at [720, 200] on div "Priority" at bounding box center [738, 204] width 70 height 21
drag, startPoint x: 782, startPoint y: 211, endPoint x: 779, endPoint y: 244, distance: 32.3
click at [763, 200] on div "Priority" at bounding box center [738, 204] width 70 height 21
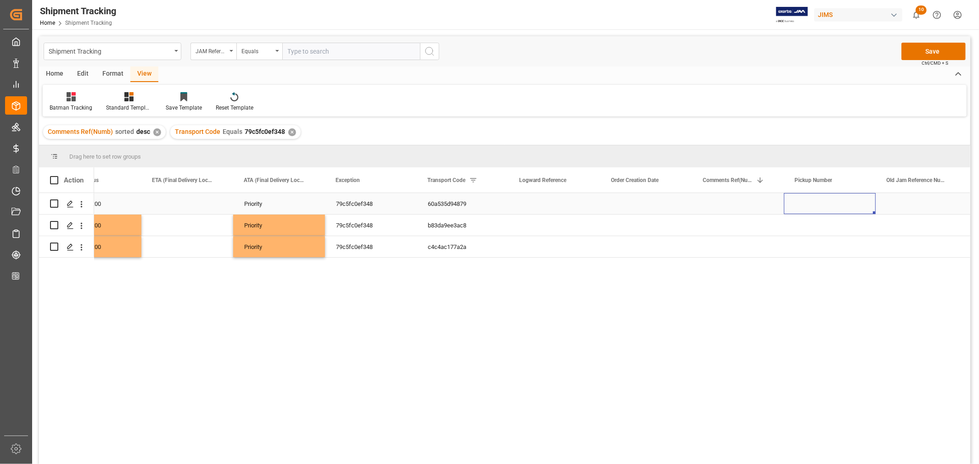
scroll to position [0, 962]
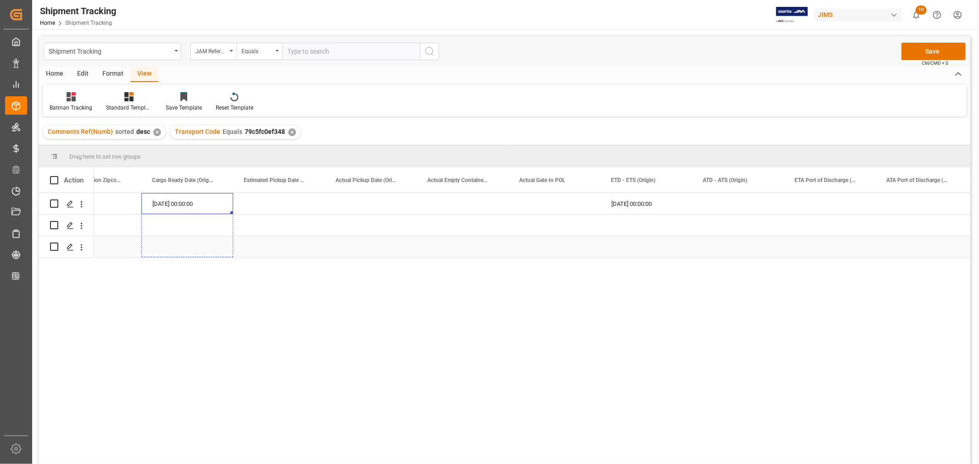
drag, startPoint x: 231, startPoint y: 213, endPoint x: 231, endPoint y: 239, distance: 25.7
click at [636, 202] on div "12-16-2025 00:00:00" at bounding box center [646, 203] width 92 height 21
drag, startPoint x: 689, startPoint y: 212, endPoint x: 686, endPoint y: 245, distance: 32.2
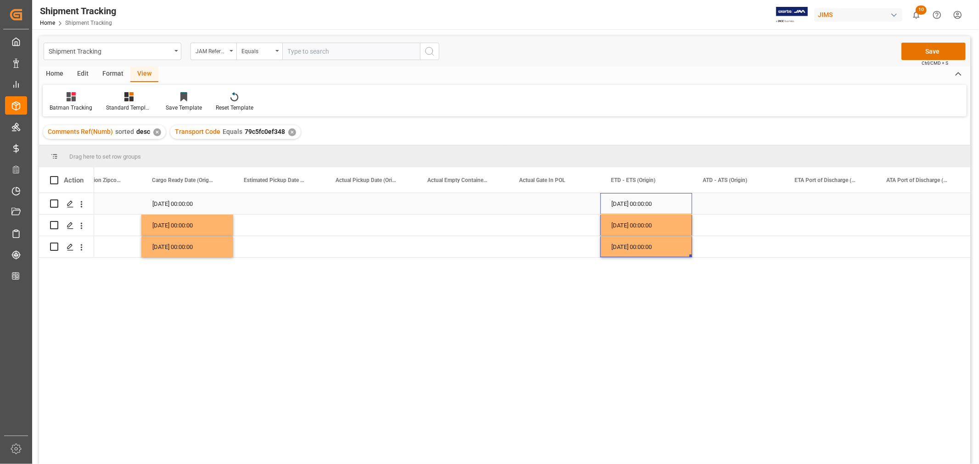
click at [721, 202] on div "Press SPACE to select this row." at bounding box center [738, 203] width 92 height 21
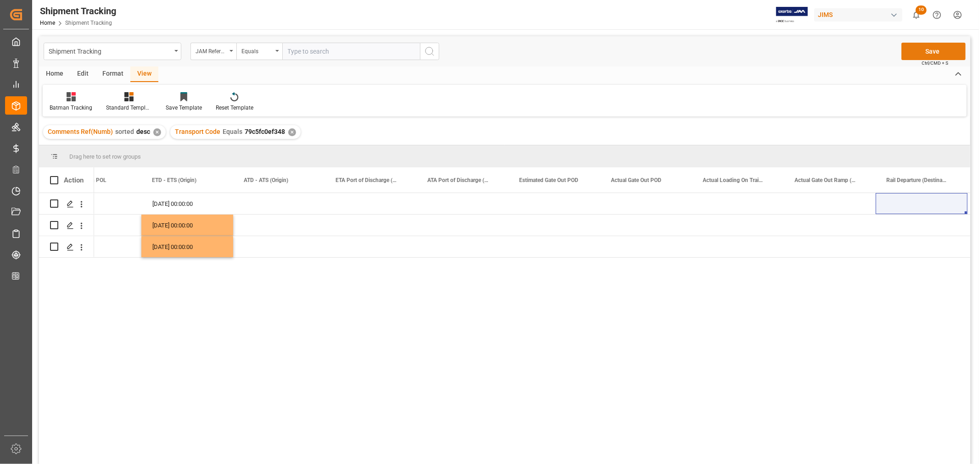
click at [918, 51] on button "Save" at bounding box center [933, 51] width 64 height 17
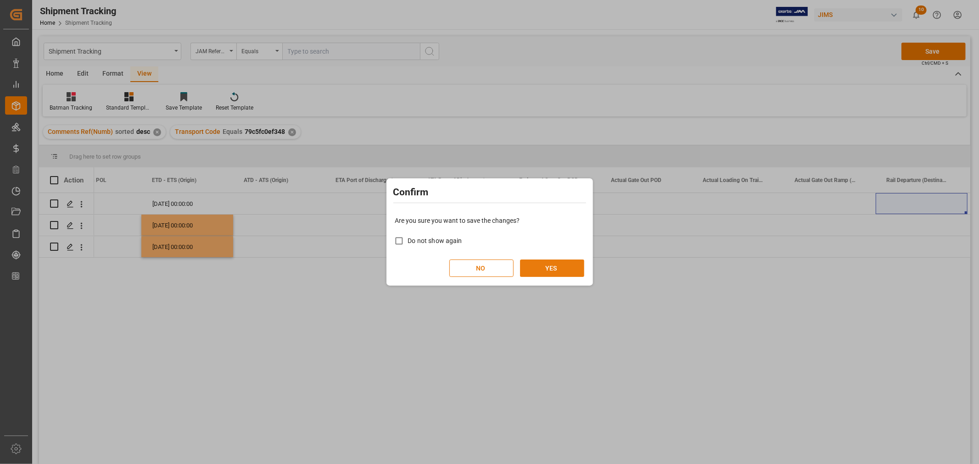
click at [556, 267] on button "YES" at bounding box center [552, 268] width 64 height 17
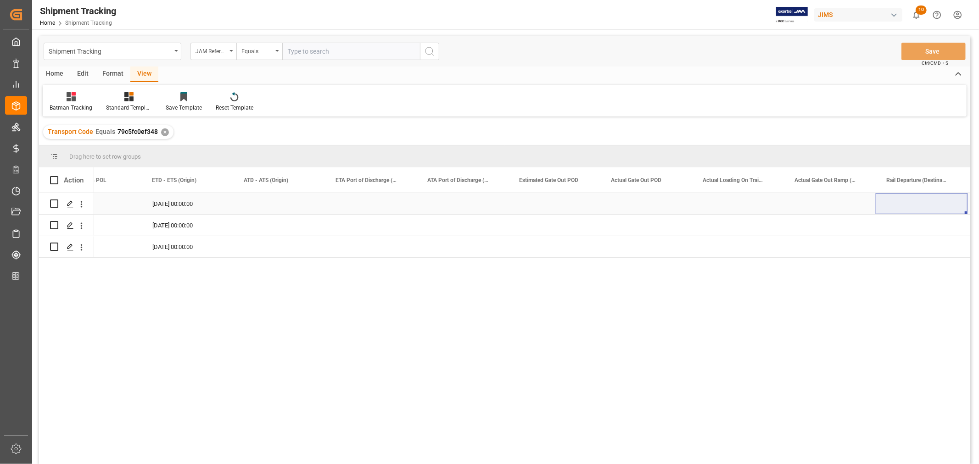
click at [502, 209] on div "Press SPACE to select this row." at bounding box center [463, 203] width 92 height 21
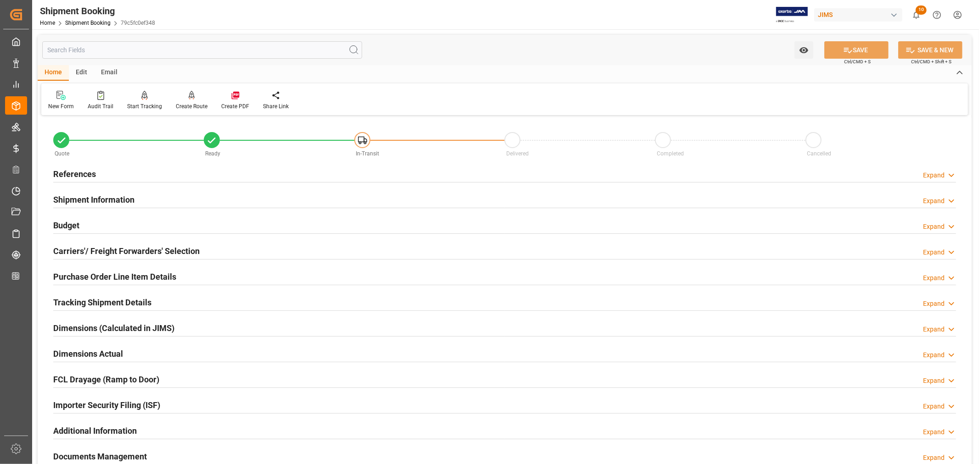
click at [117, 297] on h2 "Tracking Shipment Details" at bounding box center [102, 302] width 98 height 12
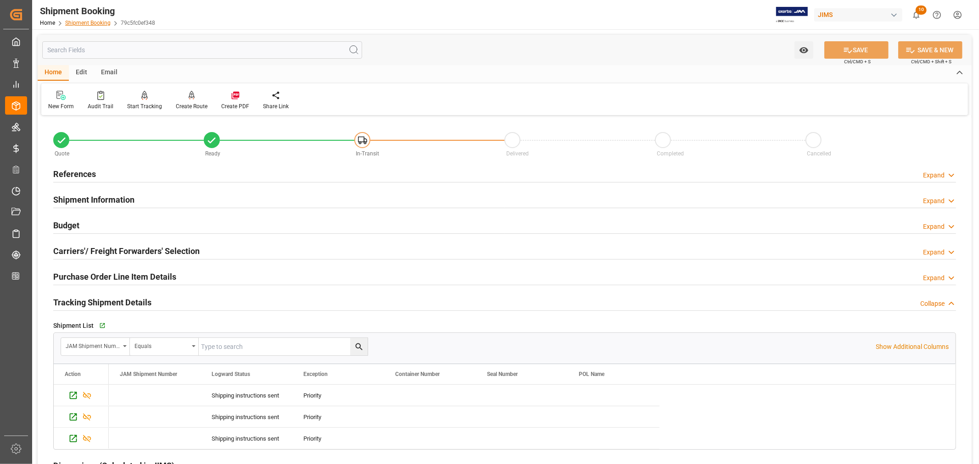
click at [95, 24] on link "Shipment Booking" at bounding box center [87, 23] width 45 height 6
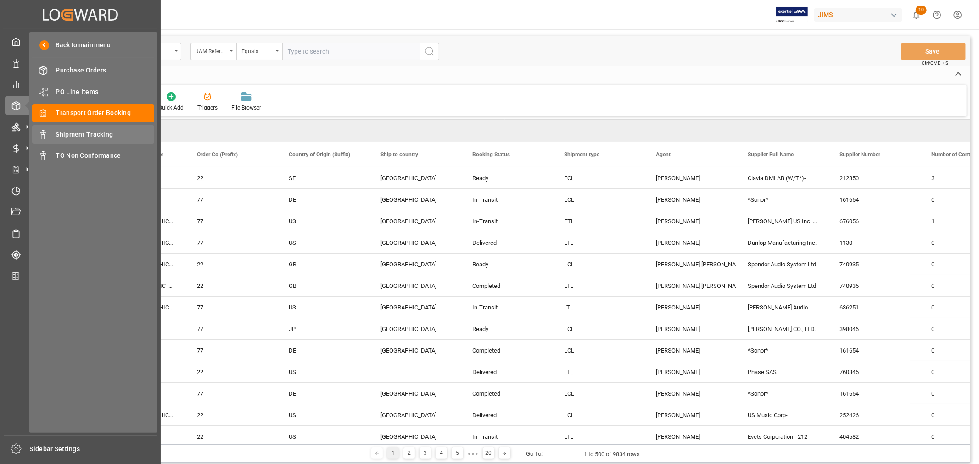
click at [94, 134] on span "Shipment Tracking" at bounding box center [105, 135] width 99 height 10
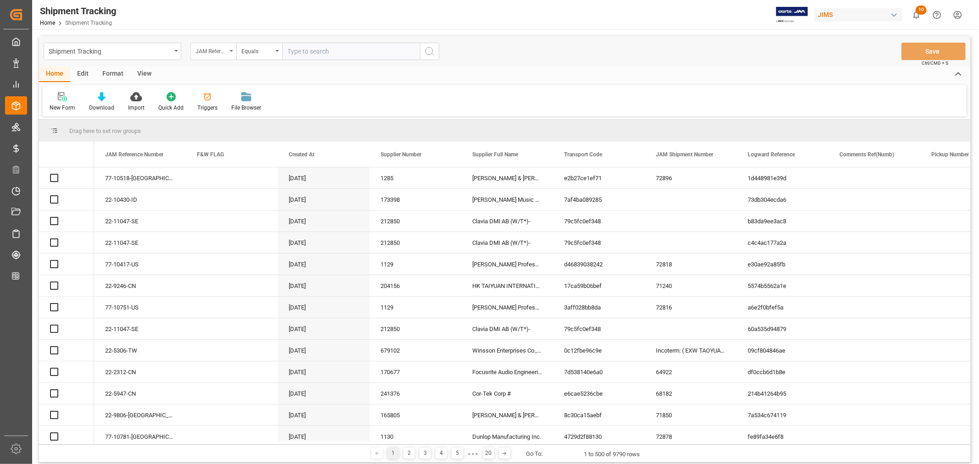
click at [232, 50] on icon "open menu" at bounding box center [231, 51] width 4 height 2
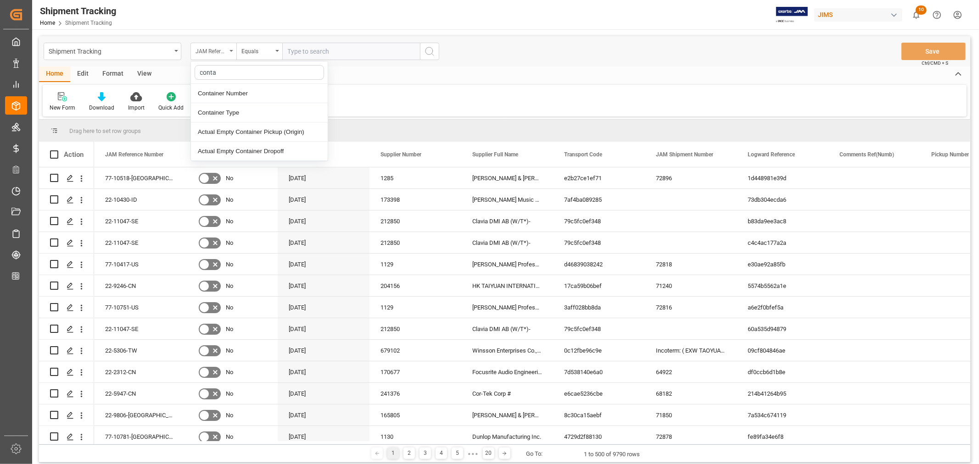
type input "contai"
click at [228, 90] on div "Container Number" at bounding box center [259, 93] width 137 height 19
click at [302, 52] on input "text" at bounding box center [351, 51] width 138 height 17
paste input "TCNU3106136"
click at [288, 50] on input "TCNU3106136" at bounding box center [351, 51] width 138 height 17
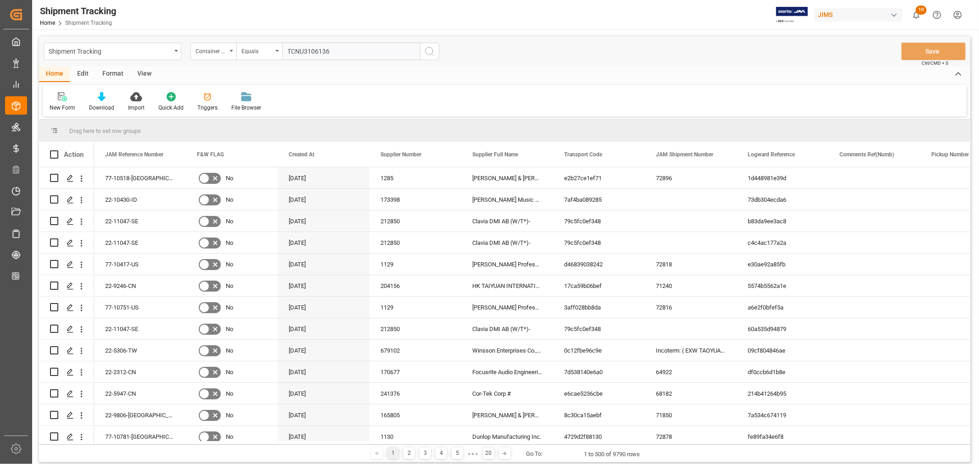
type input "TCNU3106136"
click at [430, 52] on icon "search button" at bounding box center [429, 51] width 11 height 11
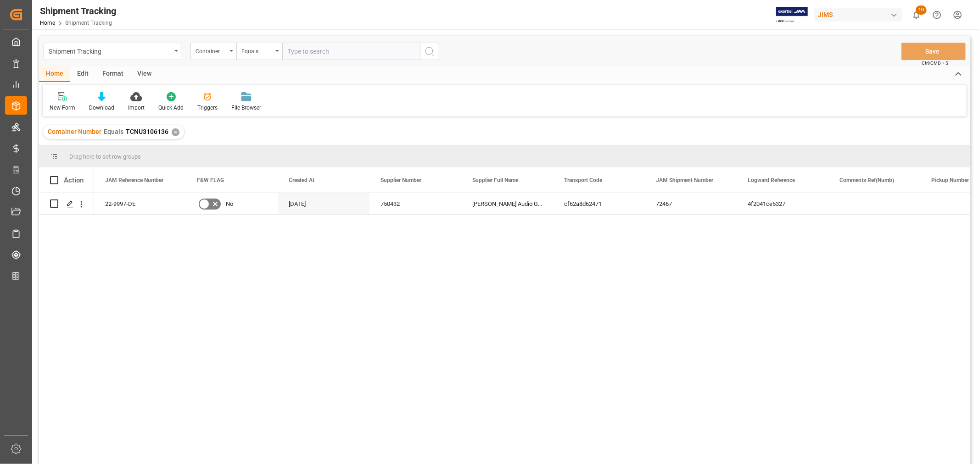
click at [173, 132] on div "✕" at bounding box center [176, 132] width 8 height 8
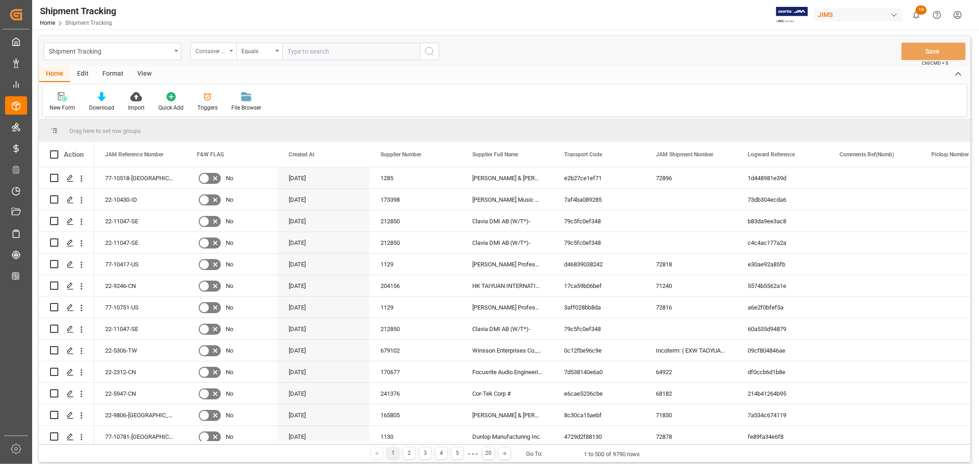
click at [232, 51] on icon "open menu" at bounding box center [231, 51] width 4 height 2
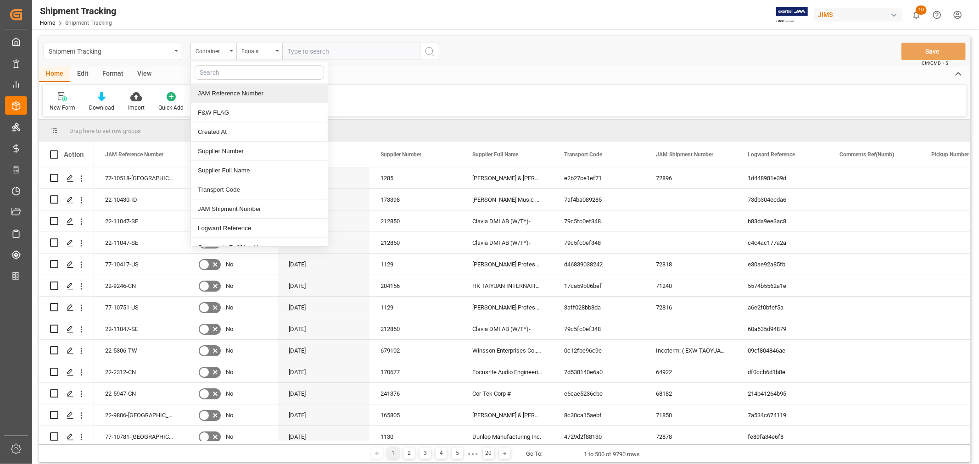
click at [226, 93] on div "JAM Reference Number" at bounding box center [259, 93] width 137 height 19
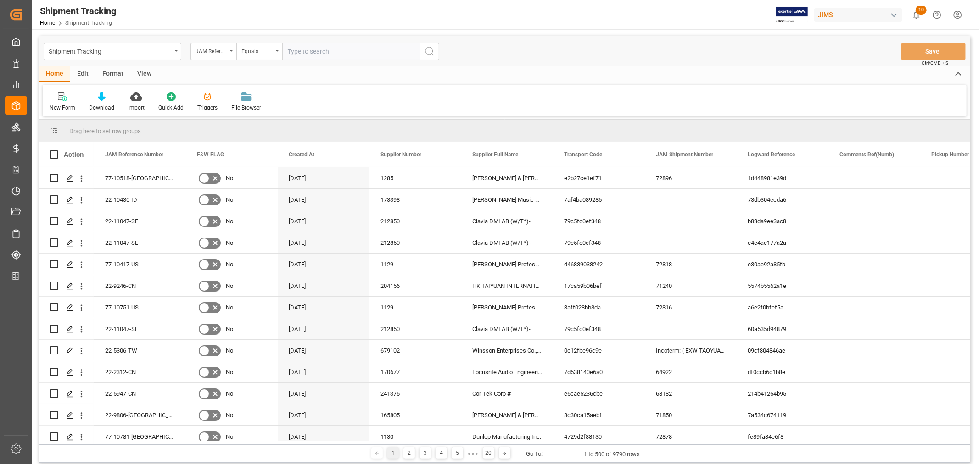
click at [297, 51] on input "text" at bounding box center [351, 51] width 138 height 17
paste input "22-11015-CN"
type input "22-11015-CN"
click at [428, 53] on icon "search button" at bounding box center [429, 51] width 11 height 11
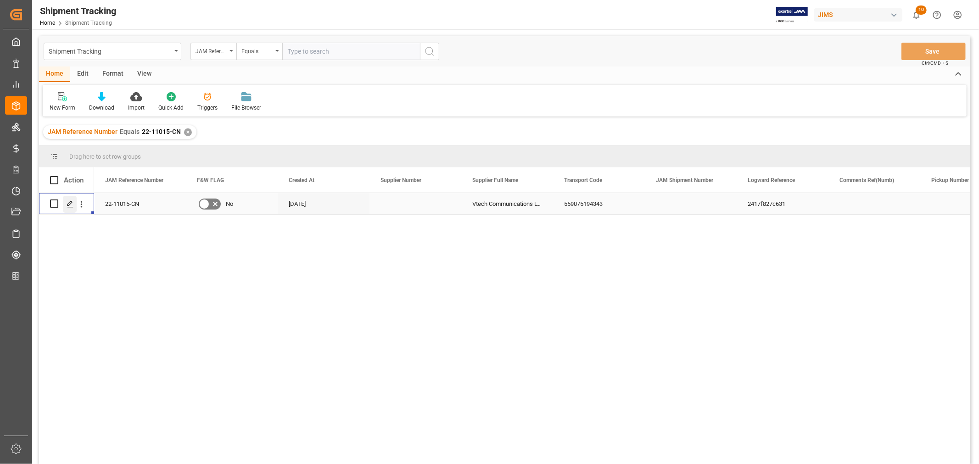
click at [72, 205] on icon "Press SPACE to select this row." at bounding box center [70, 203] width 7 height 7
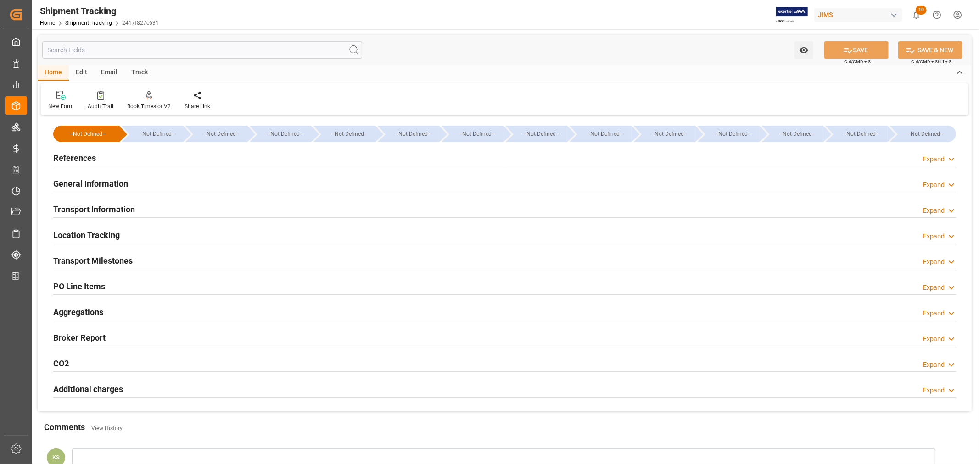
type input "[DATE] 00:00"
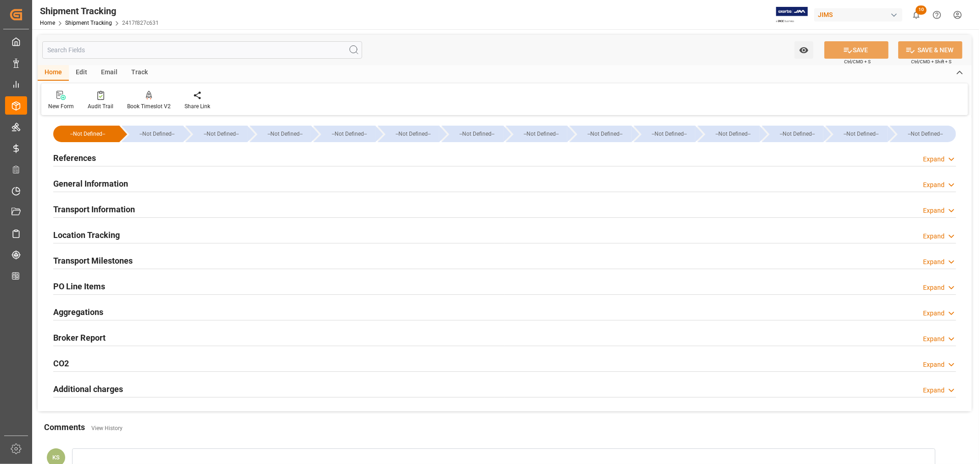
click at [129, 263] on h2 "Transport Milestones" at bounding box center [92, 261] width 79 height 12
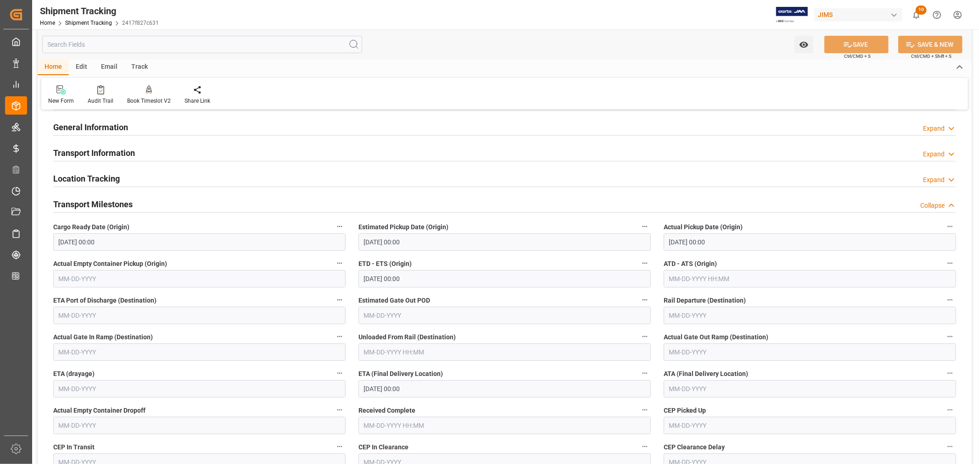
scroll to position [102, 0]
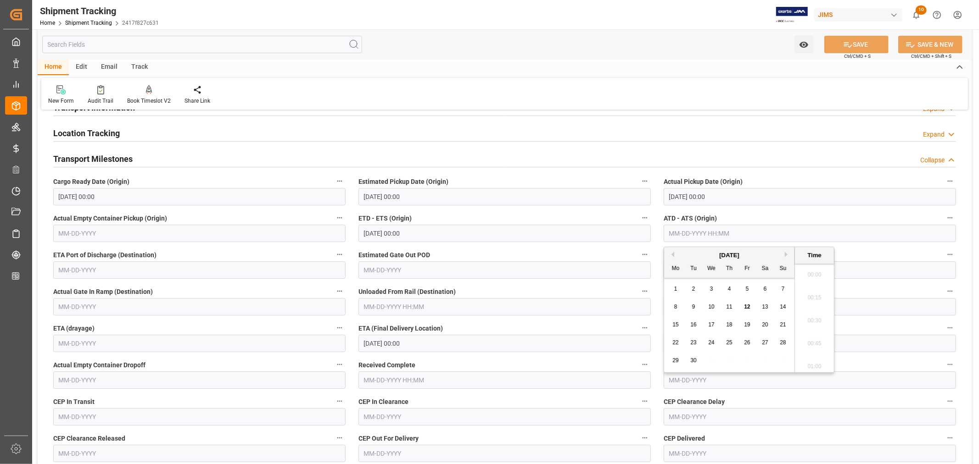
click at [681, 232] on input "text" at bounding box center [809, 233] width 292 height 17
click at [685, 251] on div "[DATE]" at bounding box center [729, 255] width 130 height 9
click at [730, 289] on span "4" at bounding box center [729, 289] width 3 height 6
type input "[DATE] 00:00"
